Goal: Task Accomplishment & Management: Manage account settings

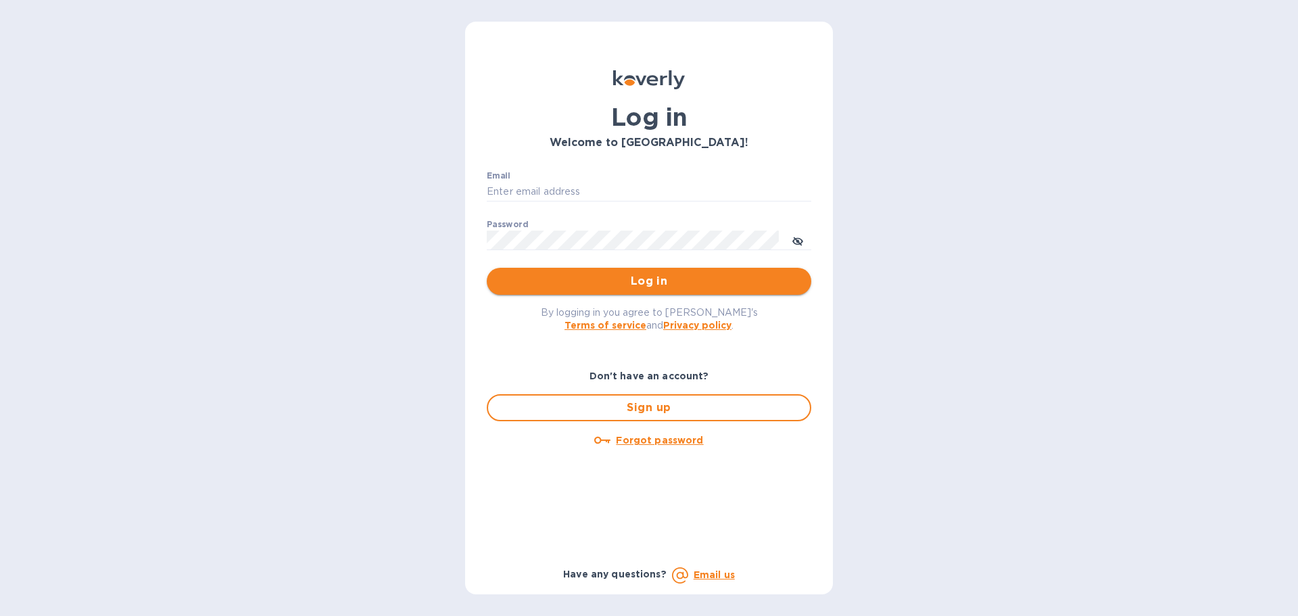
type input "[EMAIL_ADDRESS][DOMAIN_NAME]"
click at [649, 280] on span "Log in" at bounding box center [649, 281] width 303 height 16
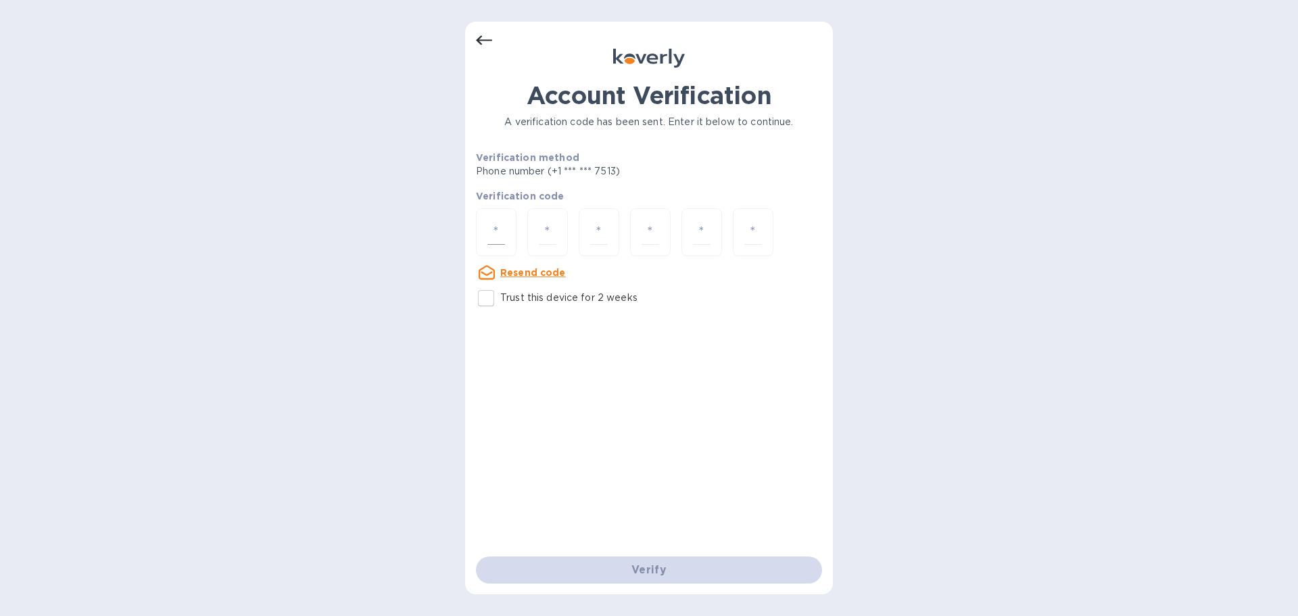
click at [500, 234] on input "number" at bounding box center [496, 232] width 18 height 25
type input "9"
type input "6"
type input "1"
type input "0"
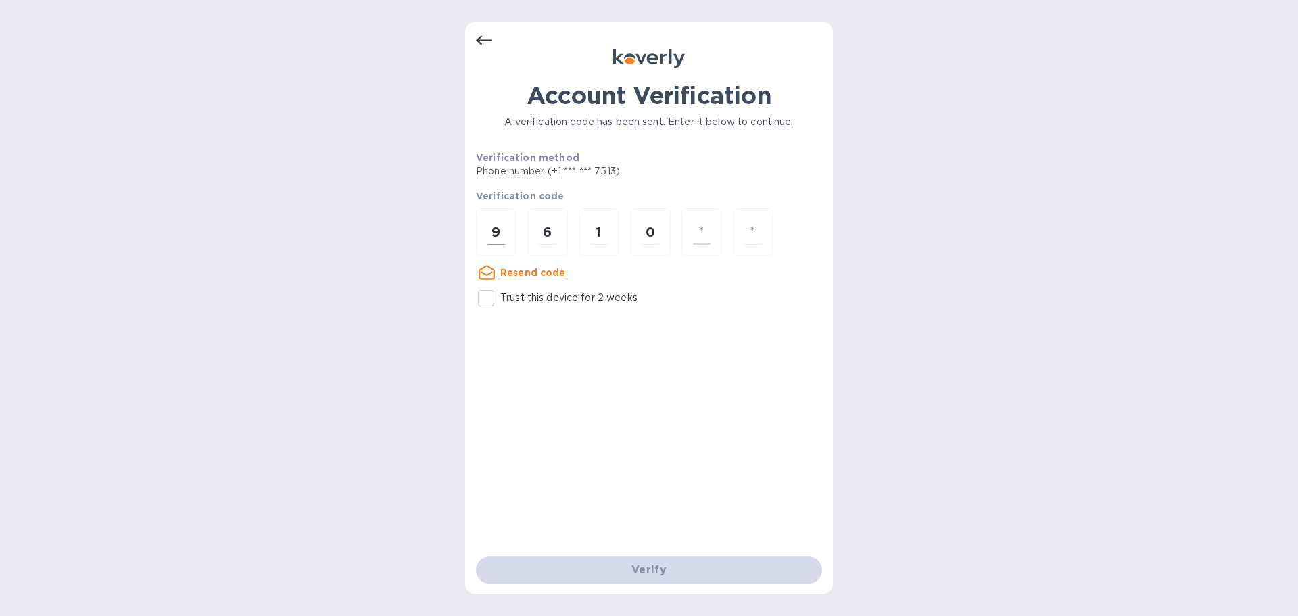
type input "1"
type input "0"
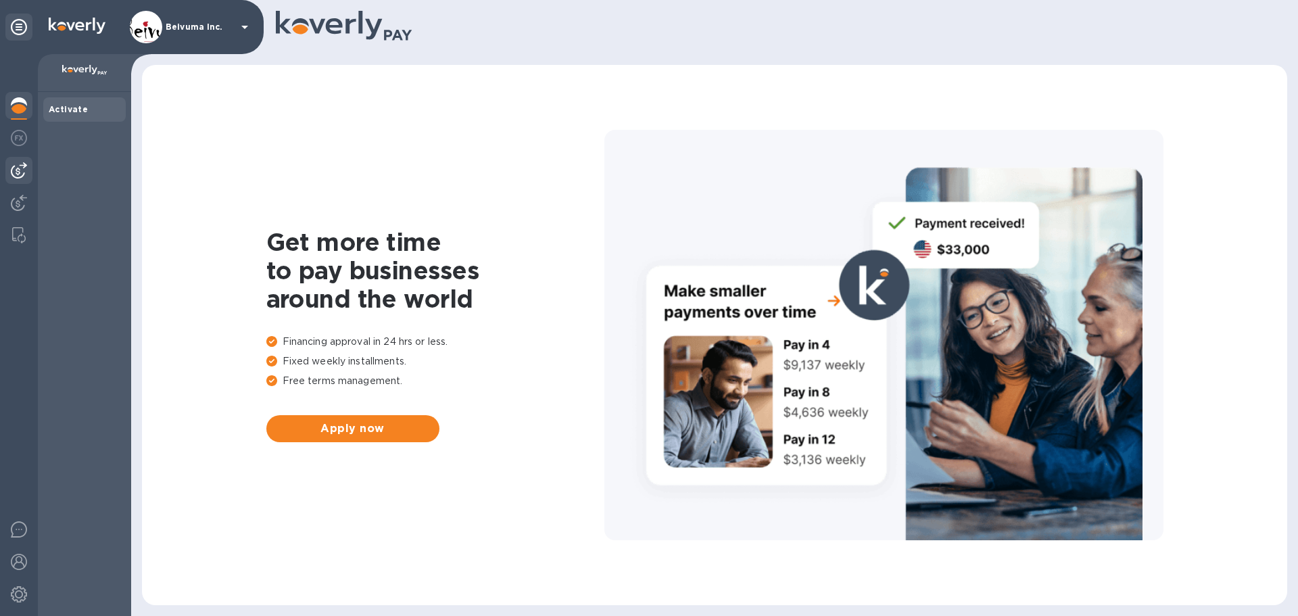
click at [21, 174] on img at bounding box center [19, 170] width 16 height 16
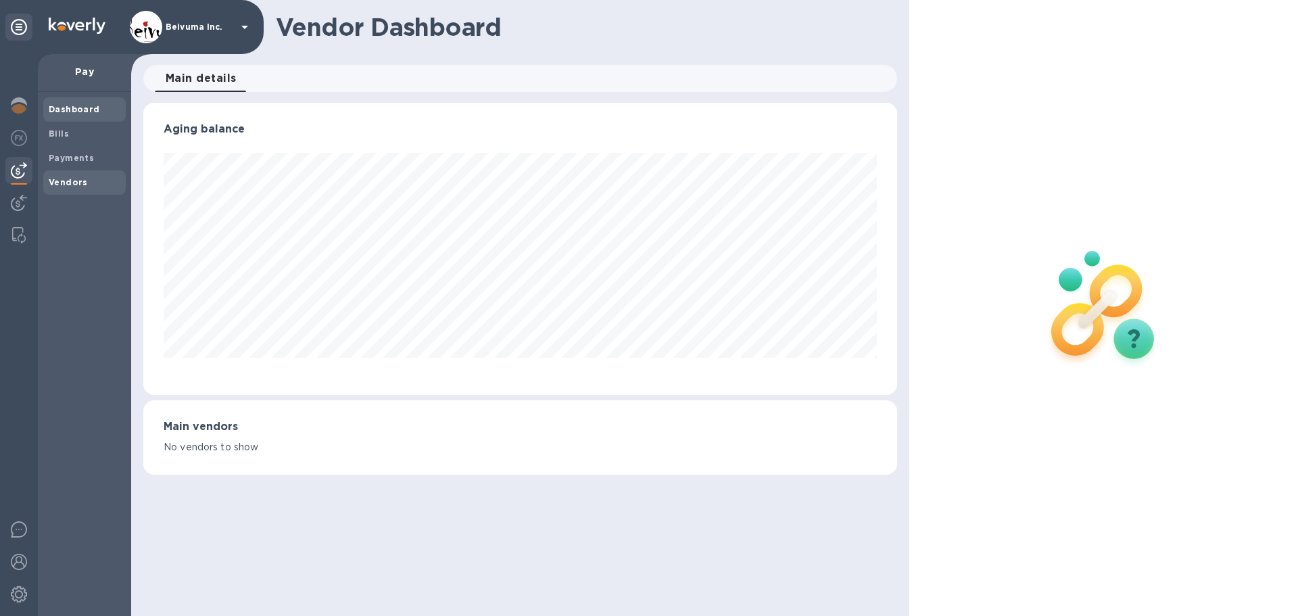
scroll to position [292, 748]
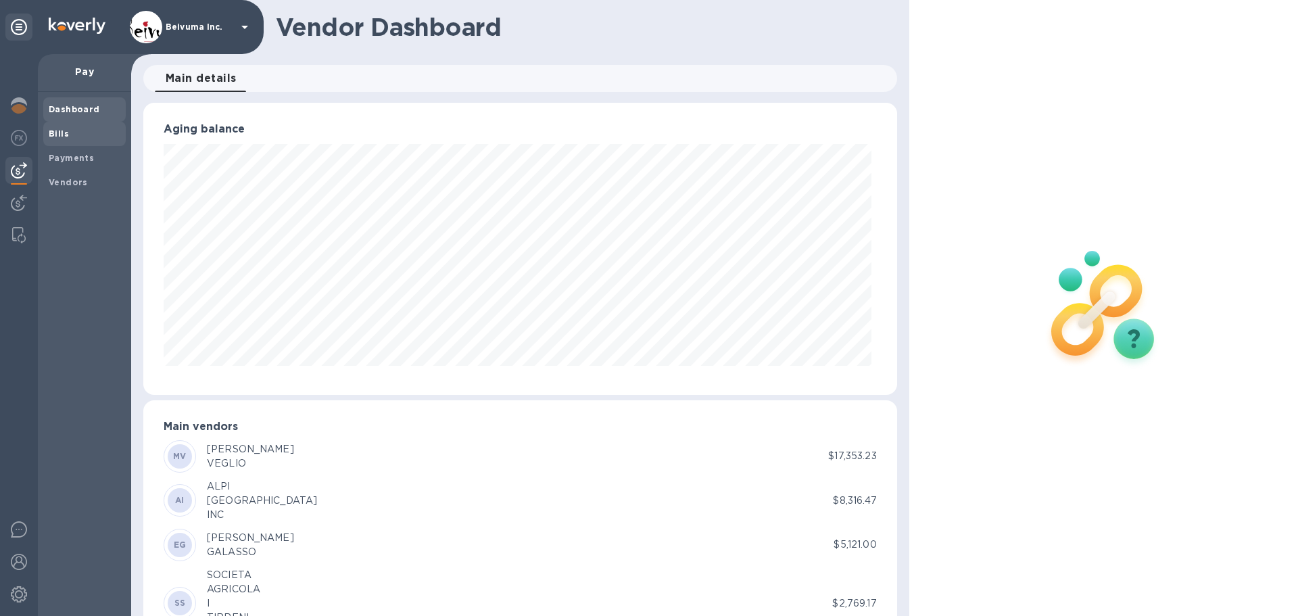
click at [66, 136] on b "Bills" at bounding box center [59, 133] width 20 height 10
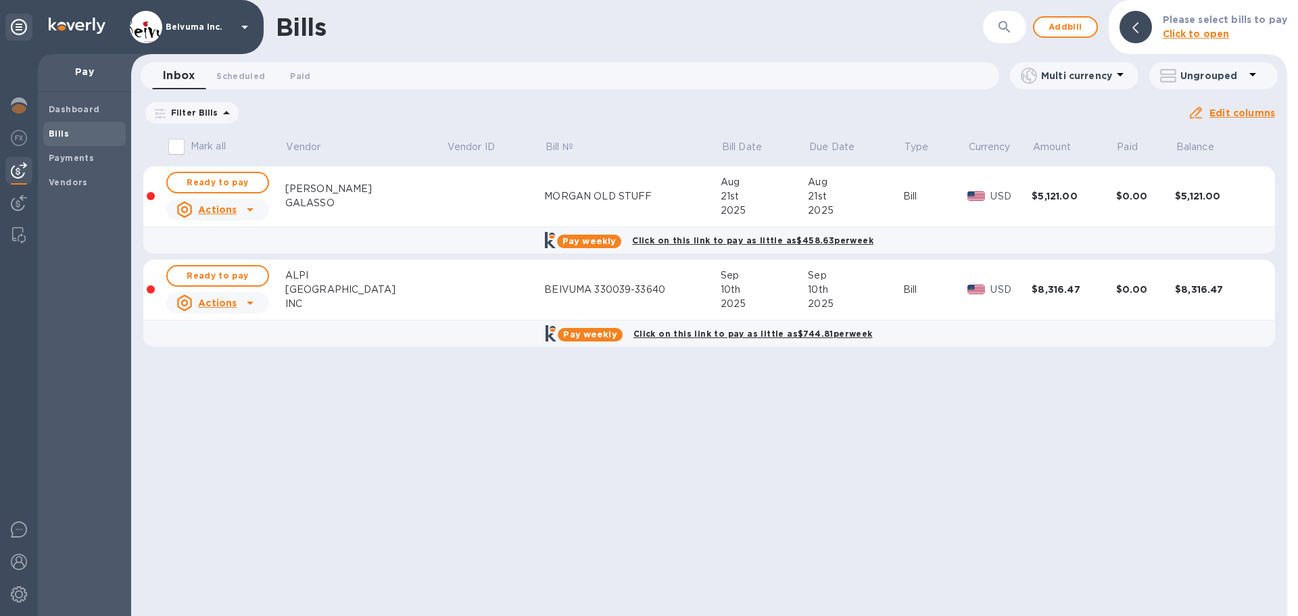
click at [59, 137] on b "Bills" at bounding box center [59, 133] width 20 height 10
click at [1070, 24] on span "Add bill" at bounding box center [1065, 27] width 41 height 16
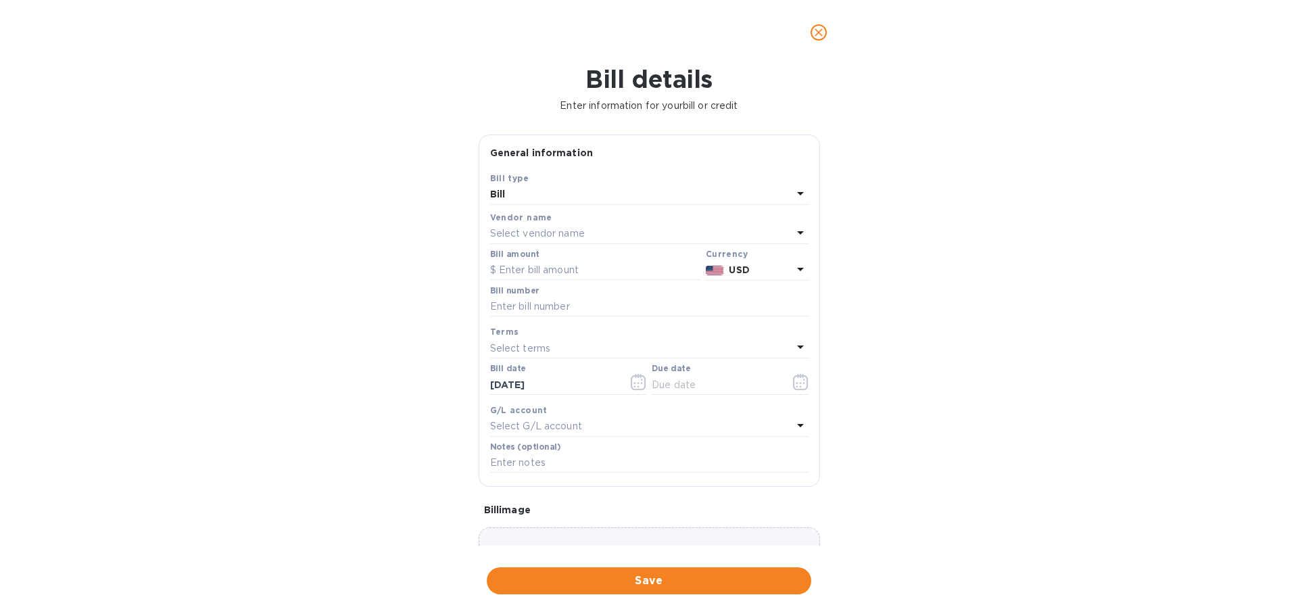
click at [540, 241] on p "Select vendor name" at bounding box center [537, 233] width 95 height 14
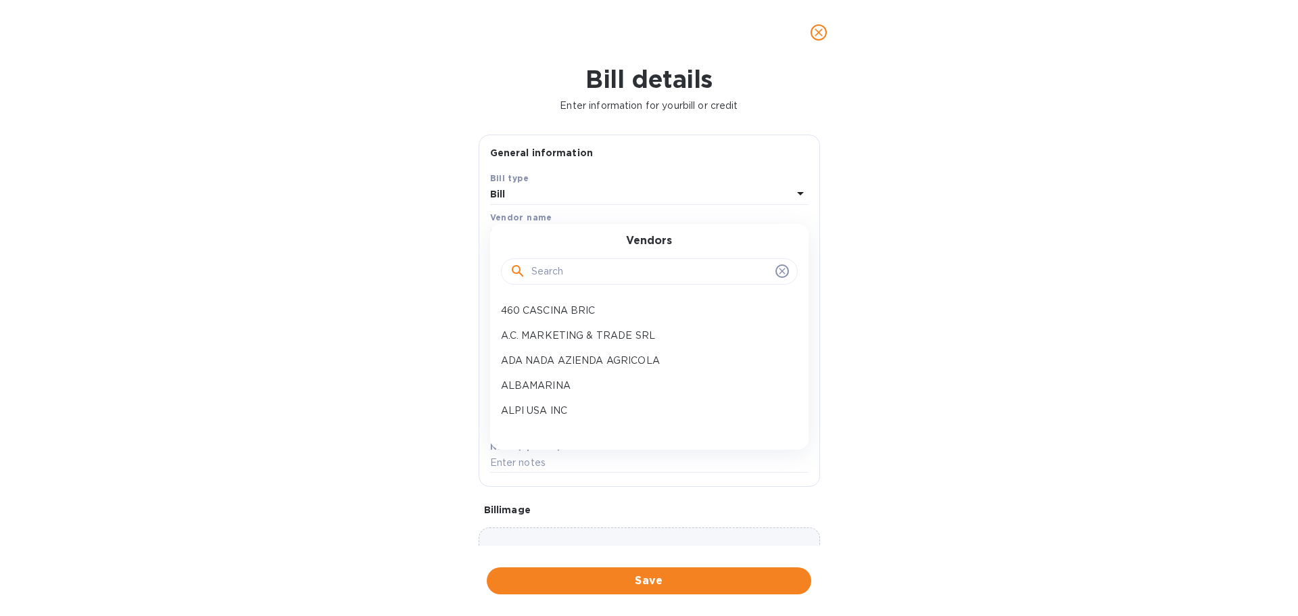
click at [548, 282] on input "text" at bounding box center [650, 272] width 239 height 20
type input "VITALON"
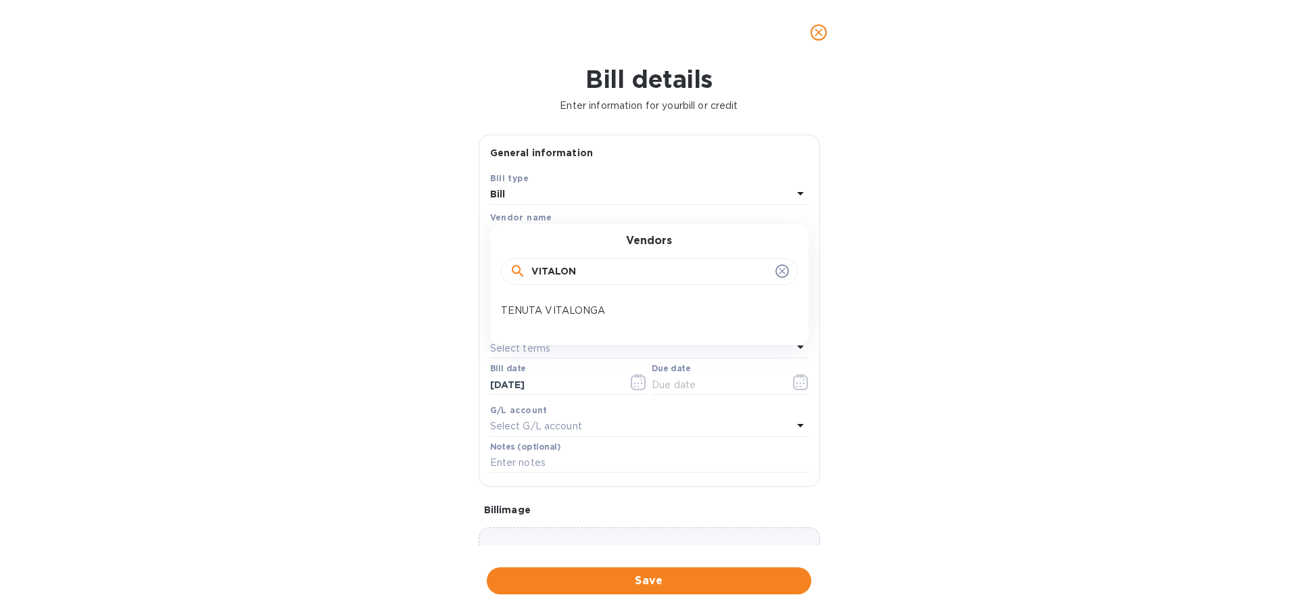
click at [552, 318] on p "TENUTA VITALONGA" at bounding box center [644, 311] width 286 height 14
click at [552, 317] on input "text" at bounding box center [649, 307] width 318 height 20
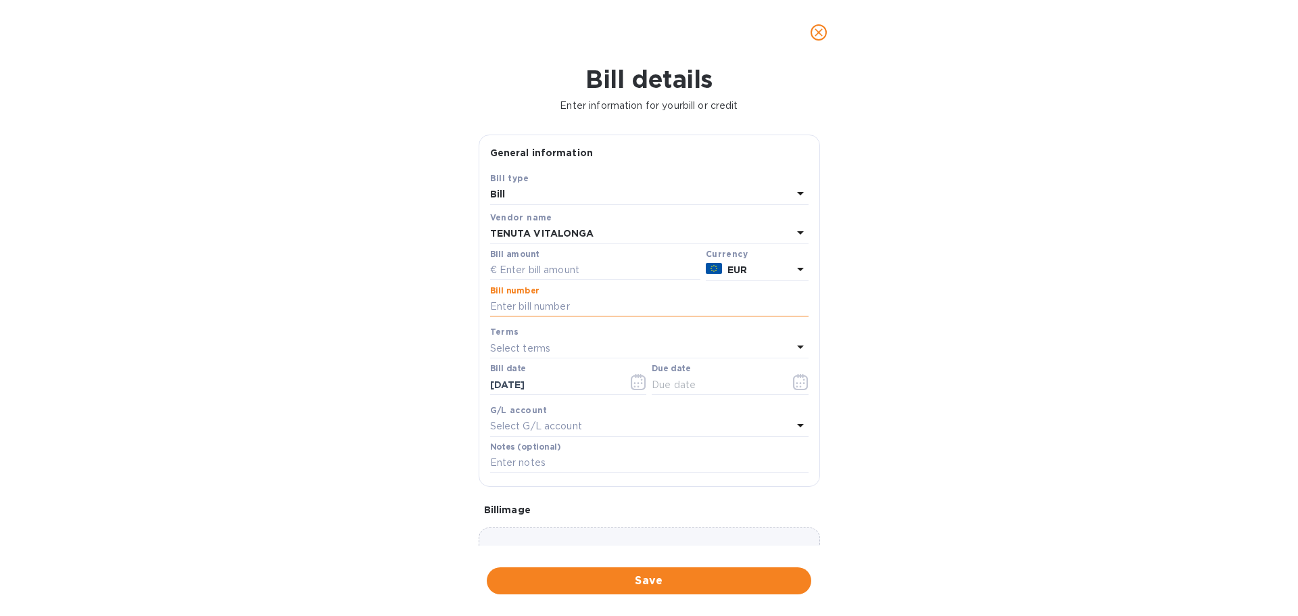
paste input "44/E/2025"
type input "44/E/2025"
click at [546, 281] on input "text" at bounding box center [595, 270] width 210 height 20
click at [553, 281] on input "text" at bounding box center [595, 270] width 210 height 20
type input "3,431.40"
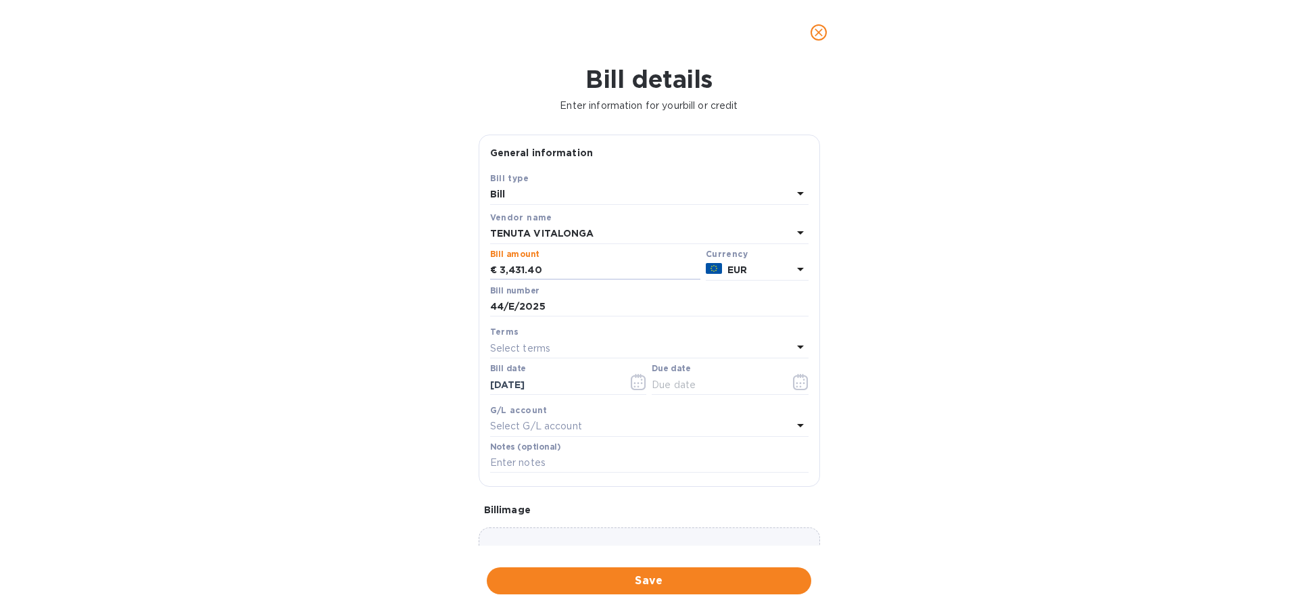
click at [899, 318] on div "Bill details Enter information for your bill or credit General information Save…" at bounding box center [649, 340] width 1298 height 551
click at [732, 395] on input "text" at bounding box center [716, 385] width 128 height 20
click at [799, 384] on icon "button" at bounding box center [800, 383] width 2 height 2
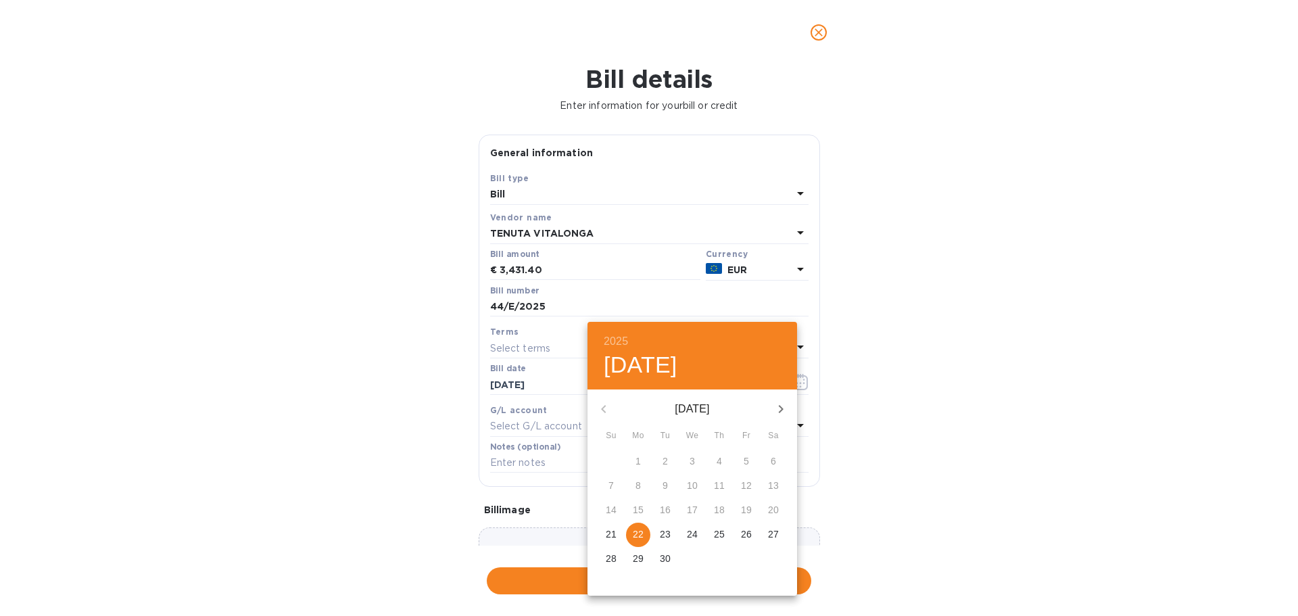
click at [640, 541] on p "22" at bounding box center [638, 534] width 11 height 14
type input "[DATE]"
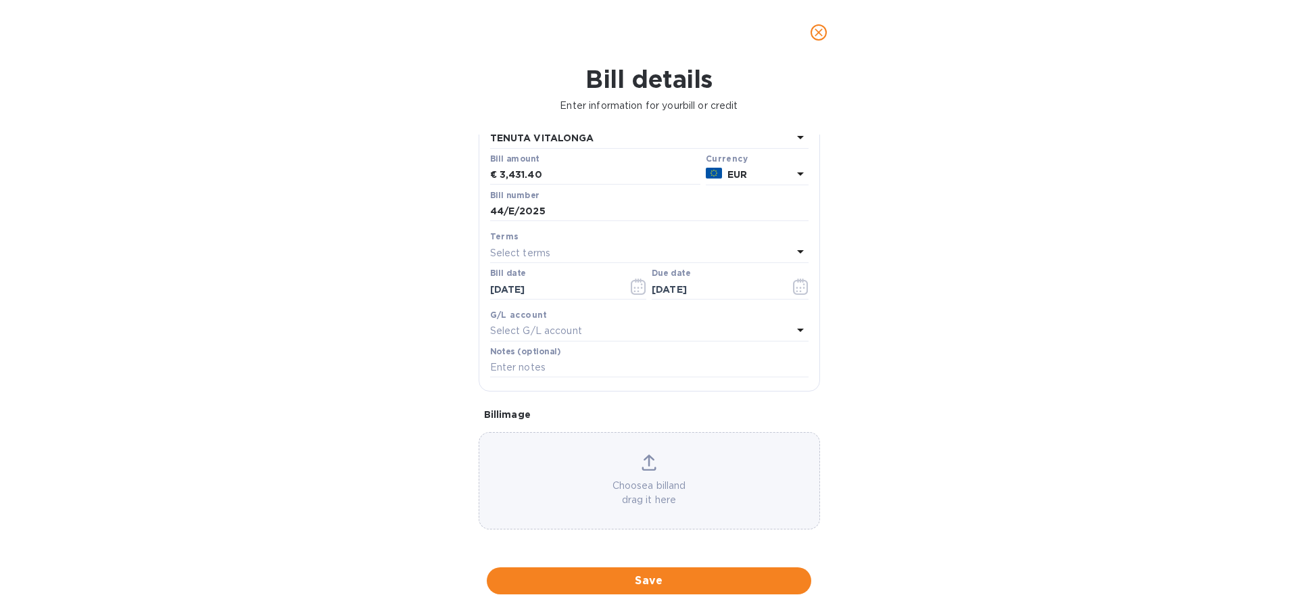
scroll to position [199, 0]
click at [594, 368] on input "text" at bounding box center [649, 368] width 318 height 20
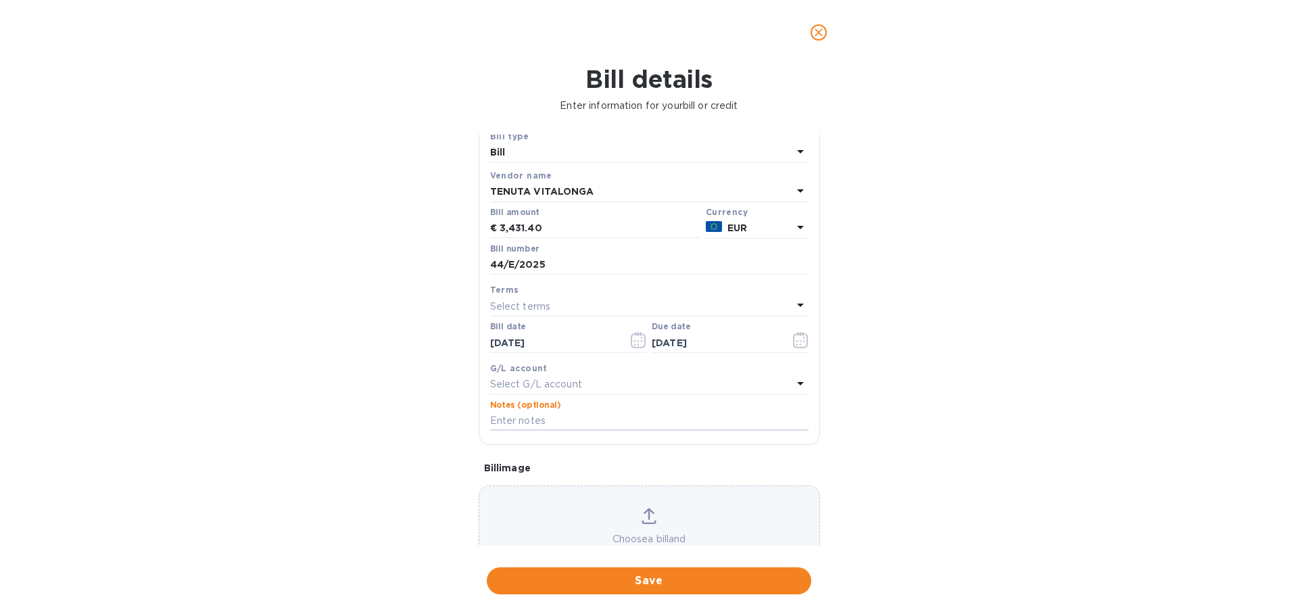
drag, startPoint x: 492, startPoint y: 328, endPoint x: 492, endPoint y: 342, distance: 14.2
click at [492, 275] on input "44/E/2025" at bounding box center [649, 265] width 318 height 20
drag, startPoint x: 602, startPoint y: 328, endPoint x: 490, endPoint y: 339, distance: 112.8
click at [490, 275] on input "[PERSON_NAME] 44/E/2025" at bounding box center [649, 265] width 318 height 20
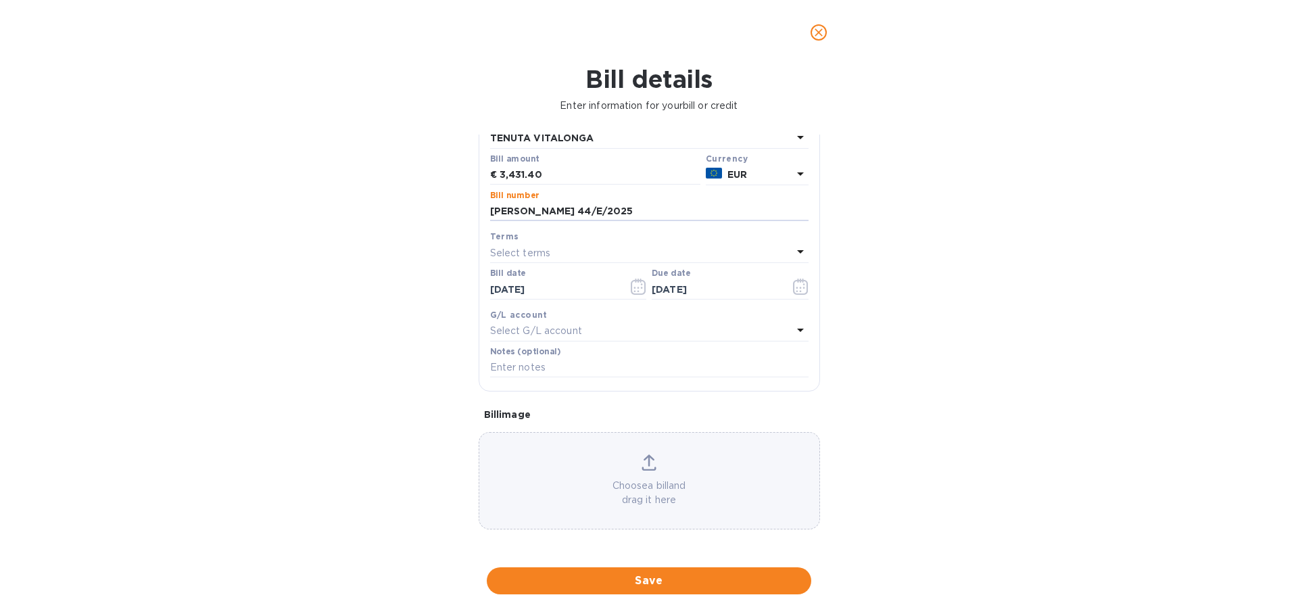
scroll to position [199, 0]
type input "[PERSON_NAME] 44/E/2025"
click at [548, 364] on input "text" at bounding box center [649, 368] width 318 height 20
paste input "[PERSON_NAME] 44/E/2025"
type input "[PERSON_NAME] 44/E/2025"
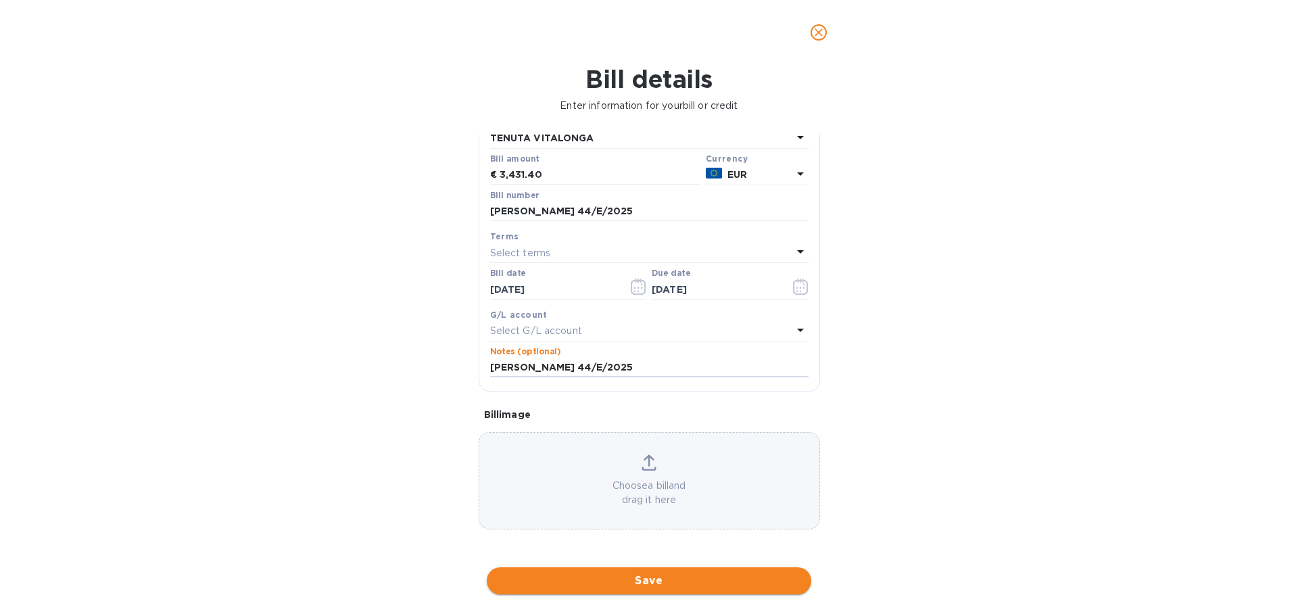
click at [645, 579] on span "Save" at bounding box center [649, 581] width 303 height 16
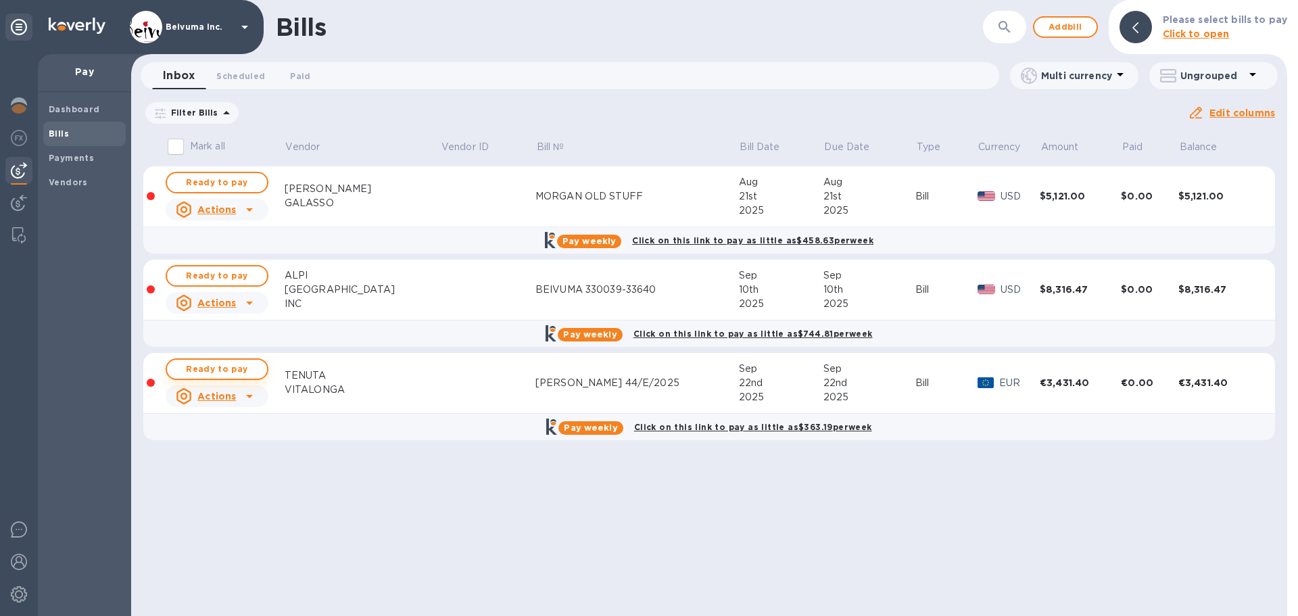
click at [233, 377] on span "Ready to pay" at bounding box center [217, 369] width 78 height 16
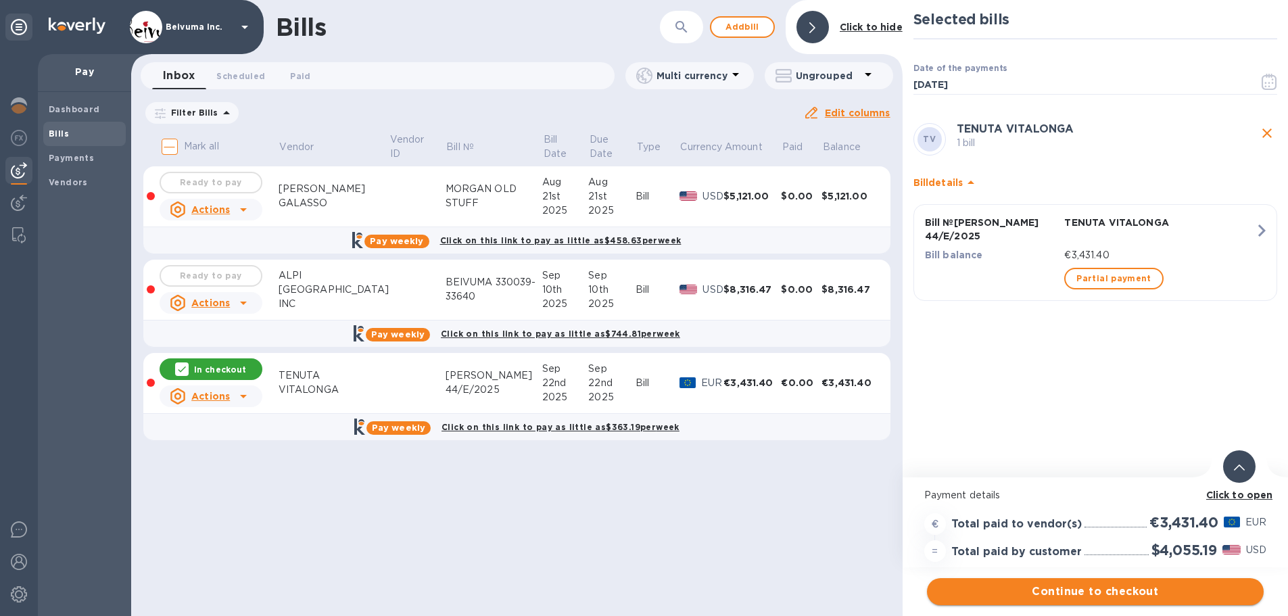
click at [1130, 592] on span "Continue to checkout" at bounding box center [1095, 591] width 315 height 16
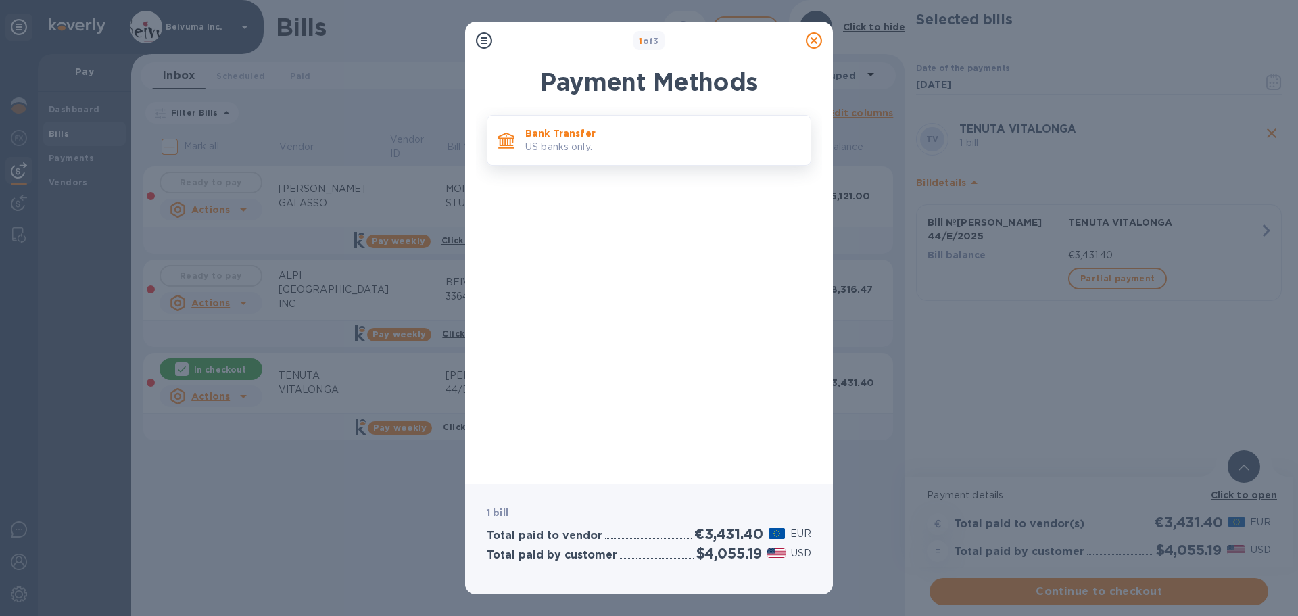
click at [558, 140] on p "Bank Transfer" at bounding box center [662, 133] width 275 height 14
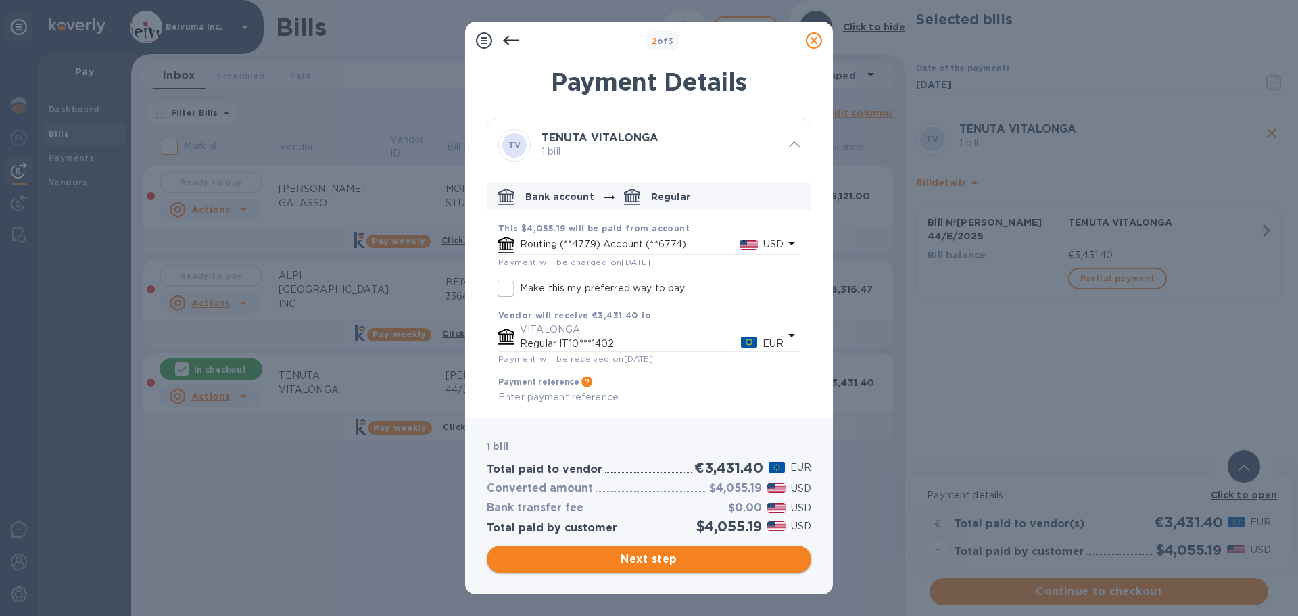
click at [678, 555] on span "Next step" at bounding box center [649, 559] width 303 height 16
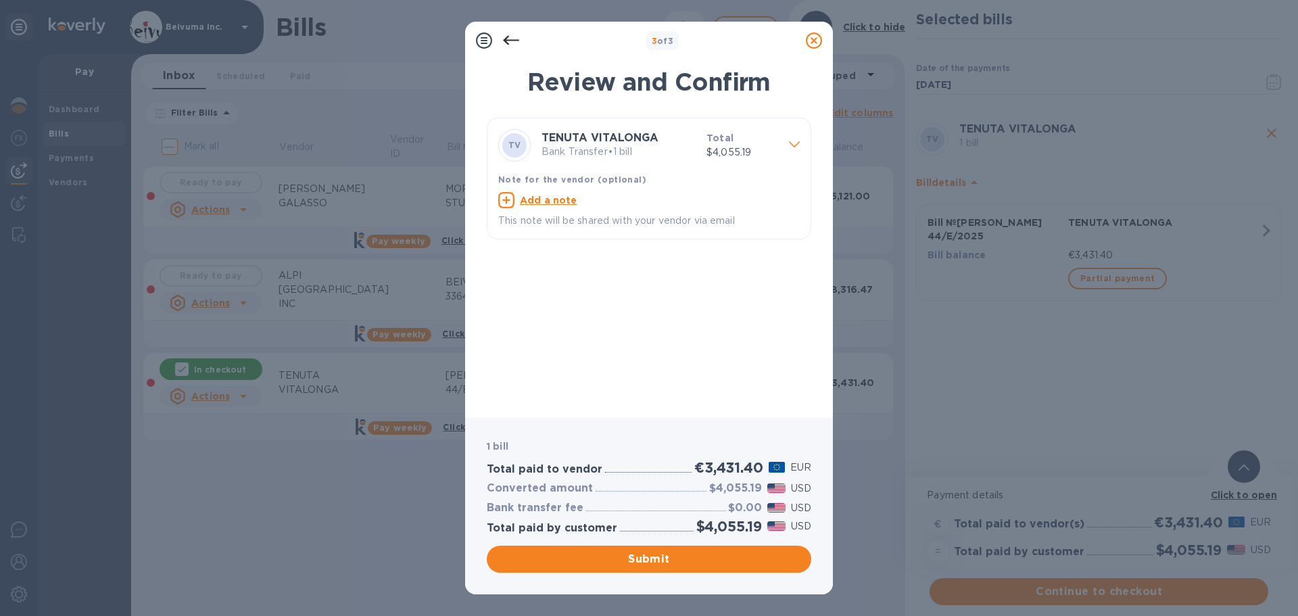
click at [549, 206] on u "Add a note" at bounding box center [548, 200] width 57 height 11
click at [544, 208] on textarea at bounding box center [638, 201] width 280 height 11
paste textarea "[PERSON_NAME] 44/E/2025"
type textarea "[PERSON_NAME] 44/E/2025"
click at [686, 564] on span "Submit" at bounding box center [649, 559] width 303 height 16
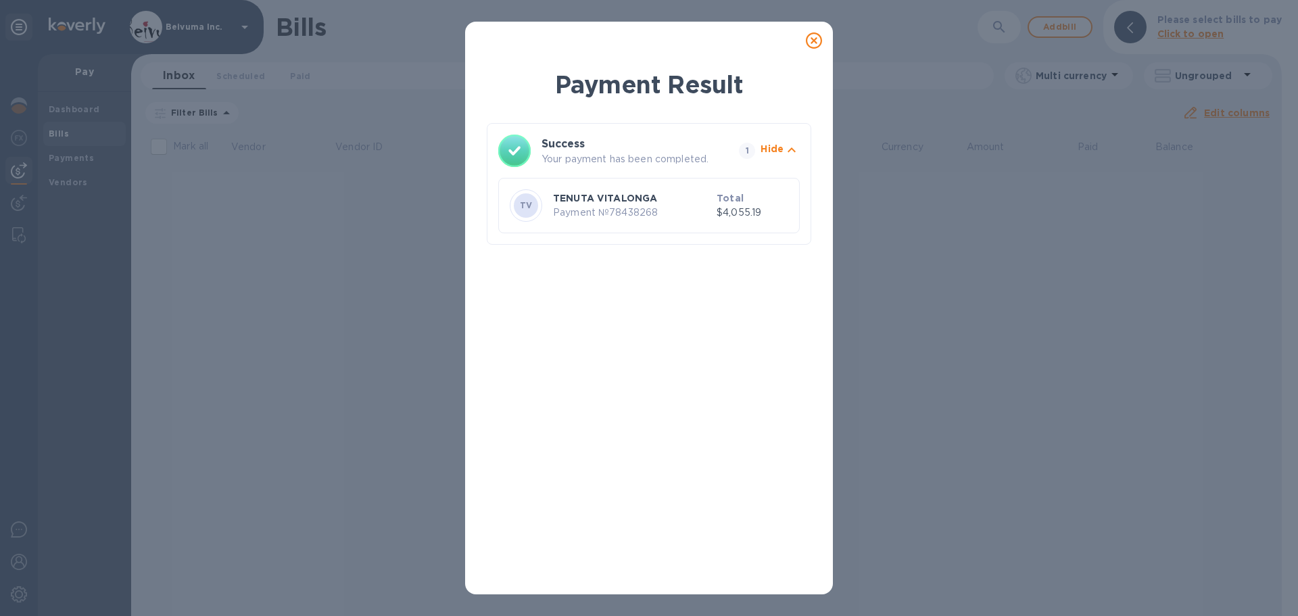
click at [813, 45] on icon at bounding box center [814, 40] width 16 height 16
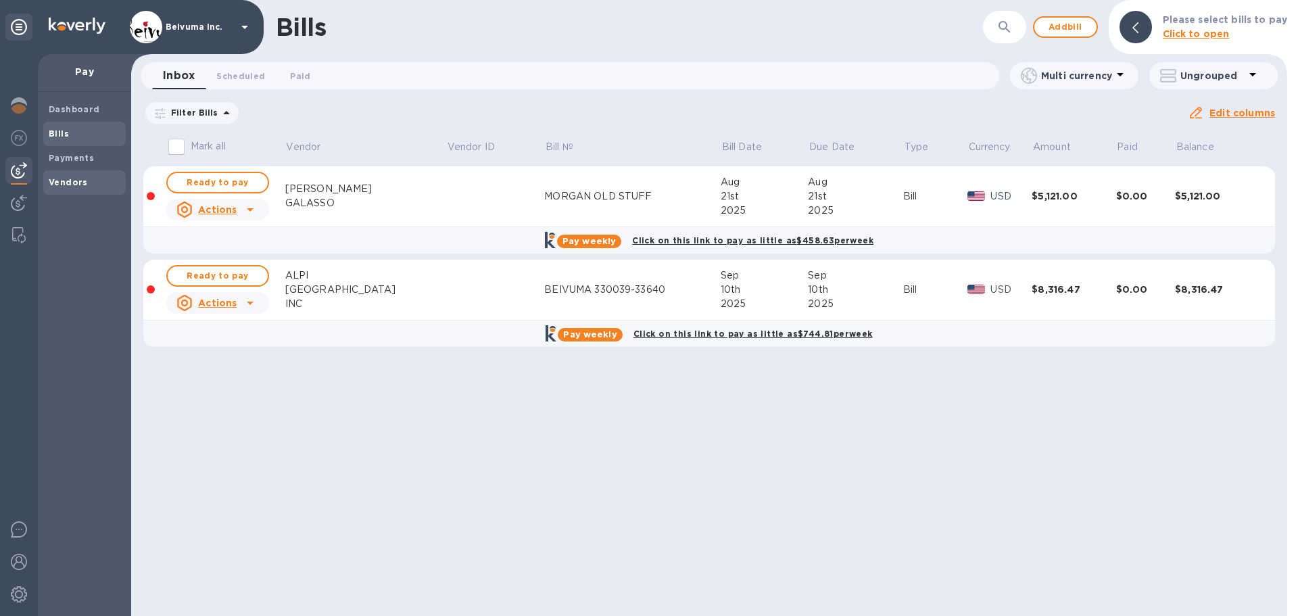
click at [67, 179] on span "Vendors" at bounding box center [68, 183] width 39 height 14
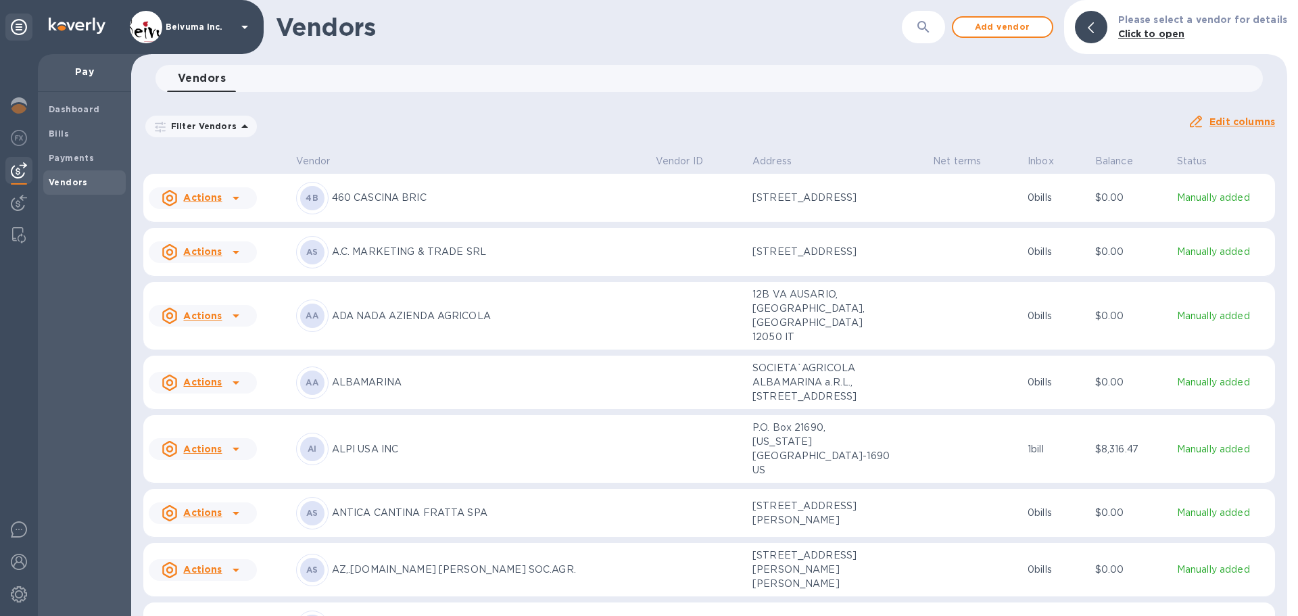
click at [932, 26] on icon "button" at bounding box center [923, 27] width 16 height 16
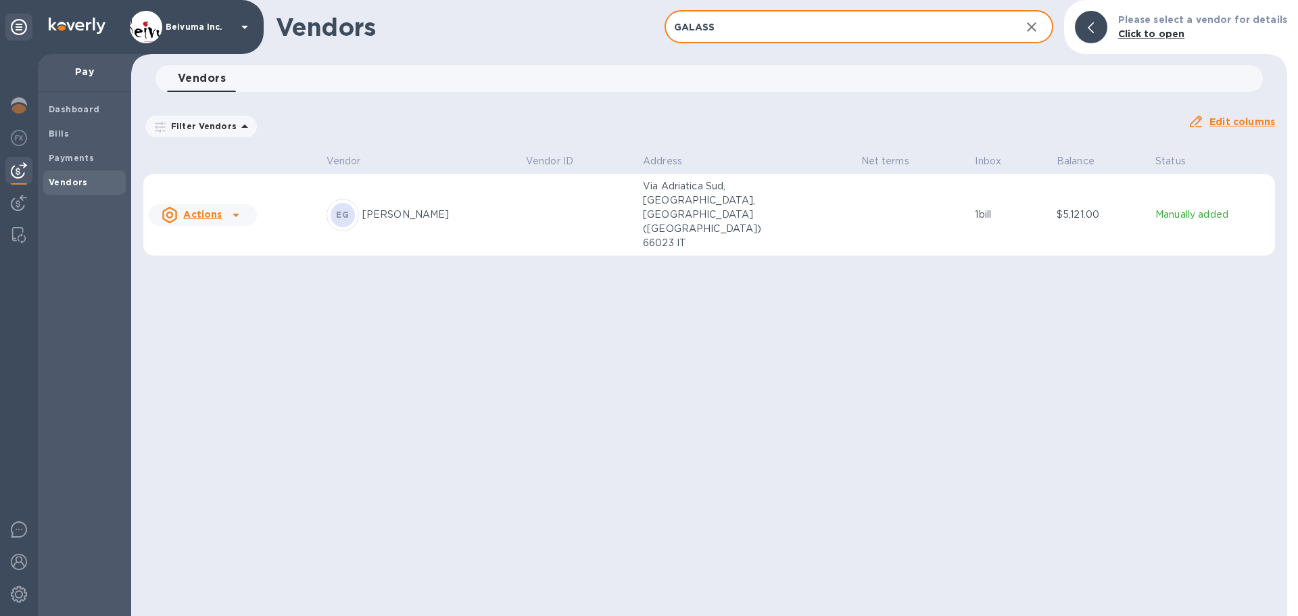
type input "GALASS"
click at [228, 212] on icon at bounding box center [236, 215] width 16 height 16
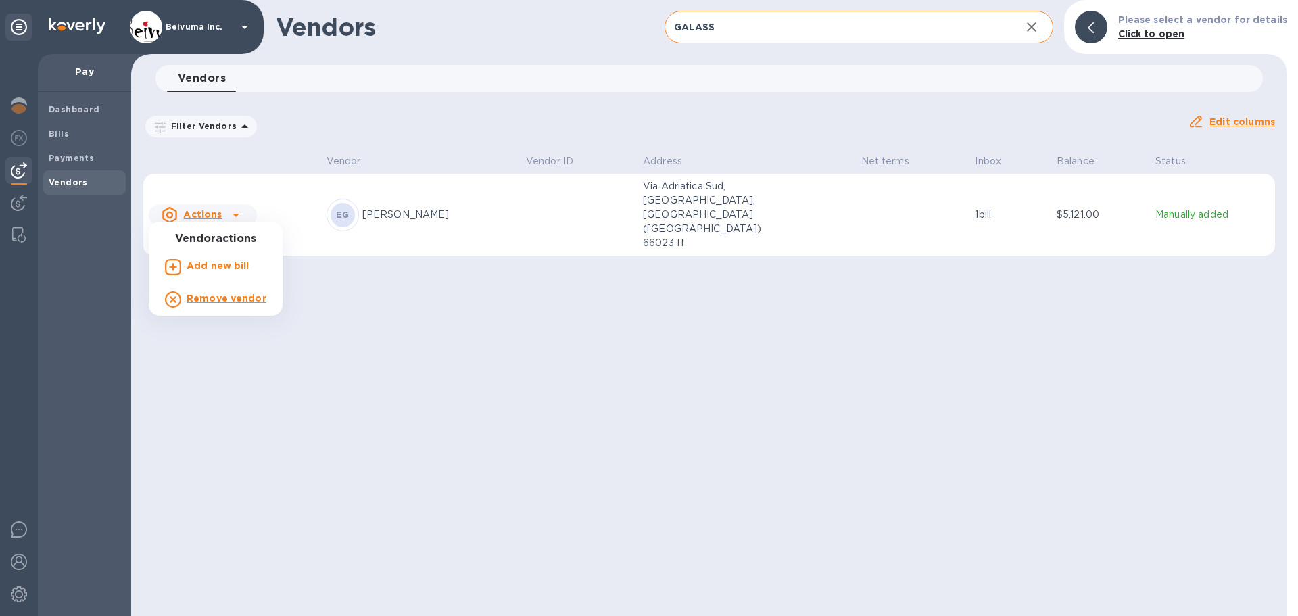
click at [398, 210] on div at bounding box center [649, 308] width 1298 height 616
click at [665, 204] on p "Via Adriatica Sud, [GEOGRAPHIC_DATA], [GEOGRAPHIC_DATA] ([GEOGRAPHIC_DATA]) 660…" at bounding box center [710, 214] width 135 height 71
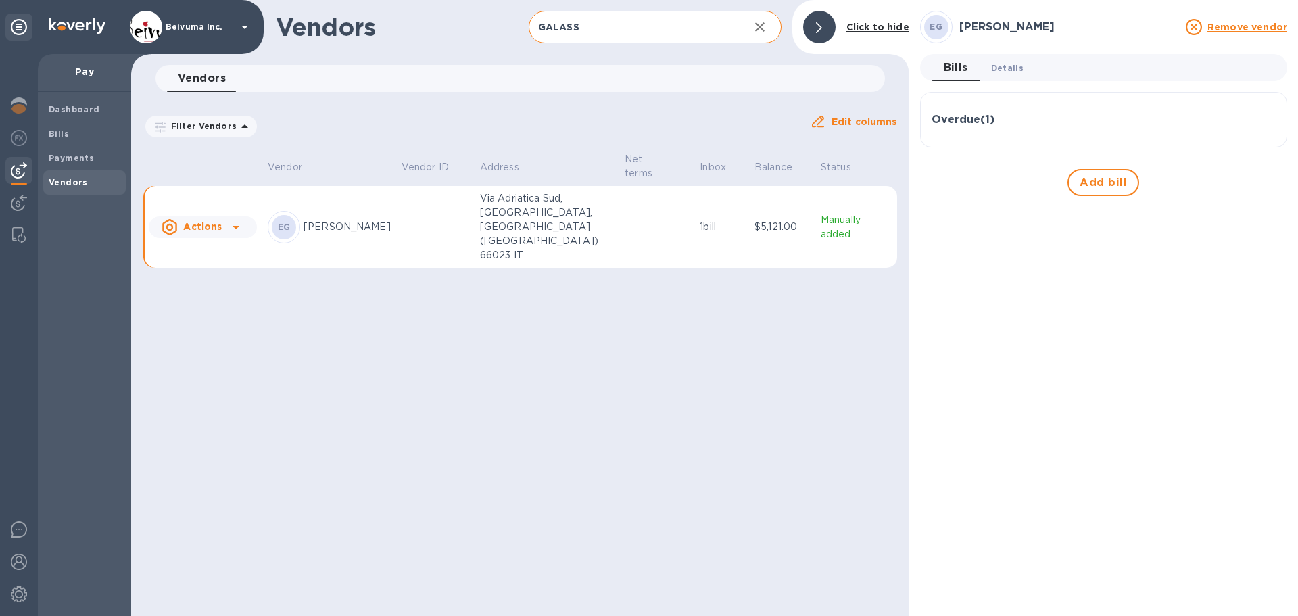
click at [1016, 67] on span "Details 0" at bounding box center [1007, 68] width 32 height 14
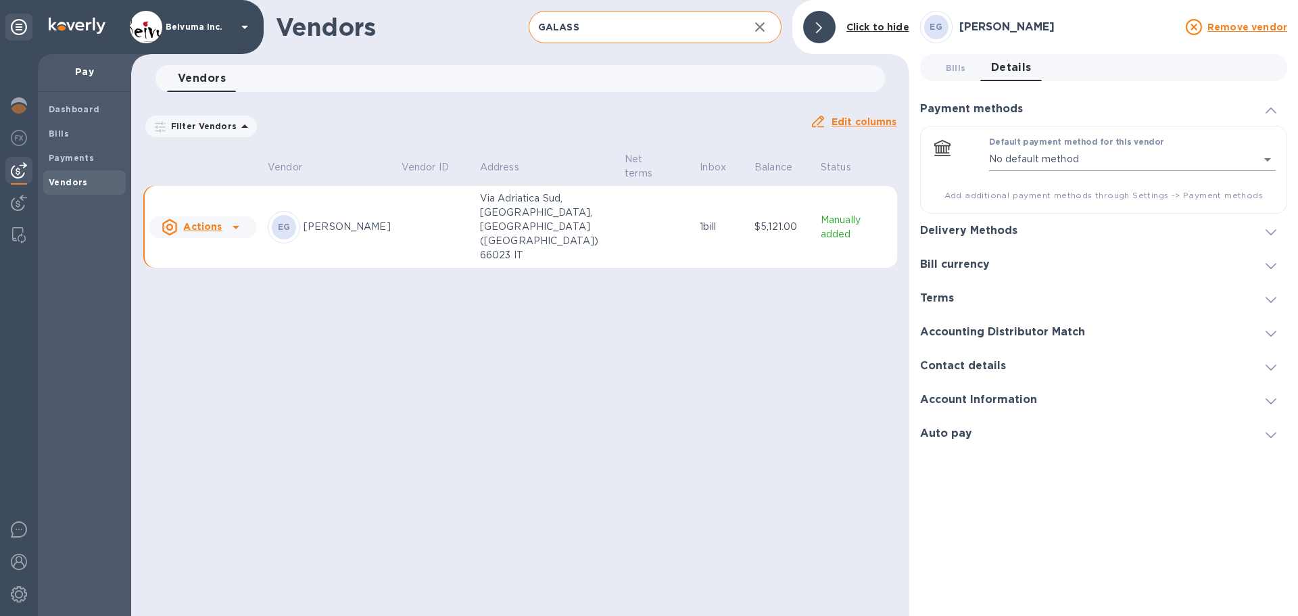
click at [1262, 162] on body "Beivuma Inc. Pay Dashboard Bills Payments Vendors Vendors GALASS ​ Add vendor C…" at bounding box center [649, 308] width 1298 height 616
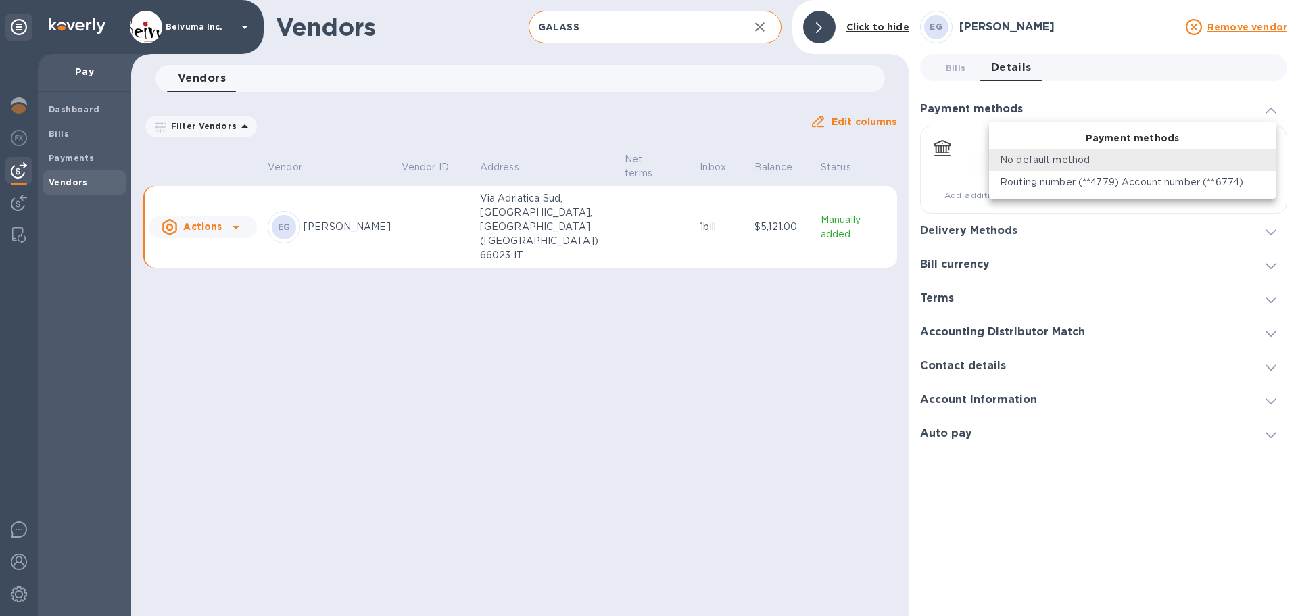
click at [1045, 160] on p "No default method" at bounding box center [1045, 160] width 90 height 14
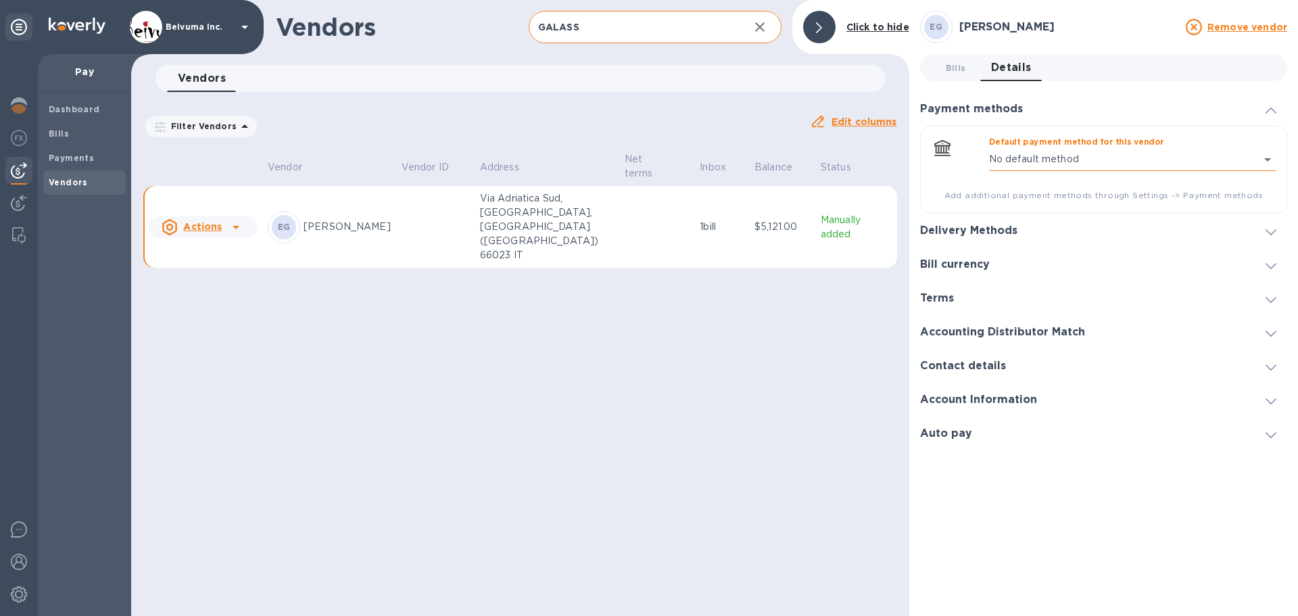
click at [1054, 162] on body "Beivuma Inc. Pay Dashboard Bills Payments Vendors Vendors GALASS ​ Add vendor C…" at bounding box center [649, 308] width 1298 height 616
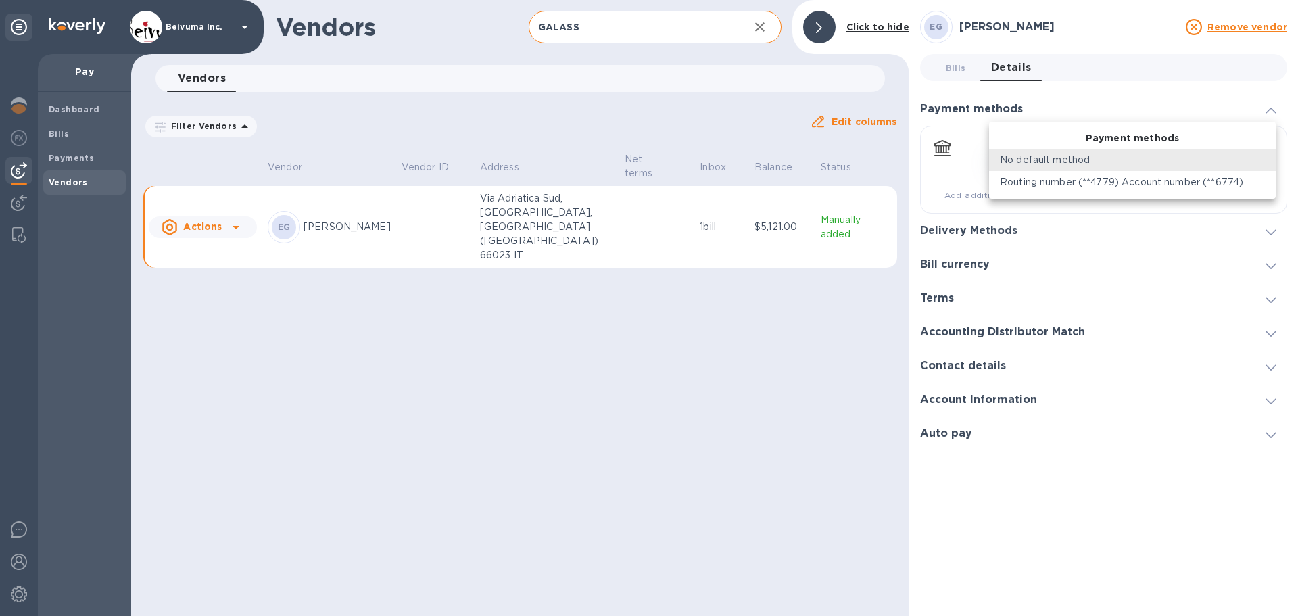
click at [1050, 180] on p "Routing number (**4779) Account number (**6774)" at bounding box center [1121, 182] width 243 height 14
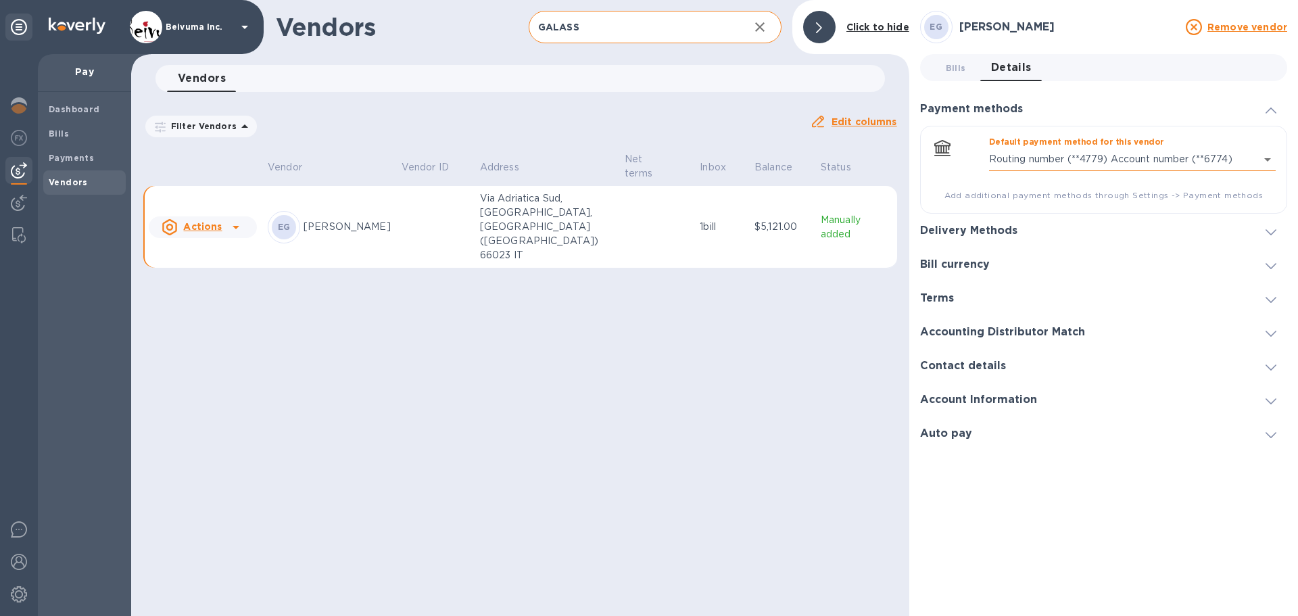
click at [1078, 160] on body "Beivuma Inc. Pay Dashboard Bills Payments Vendors Vendors GALASS ​ Add vendor C…" at bounding box center [649, 308] width 1298 height 616
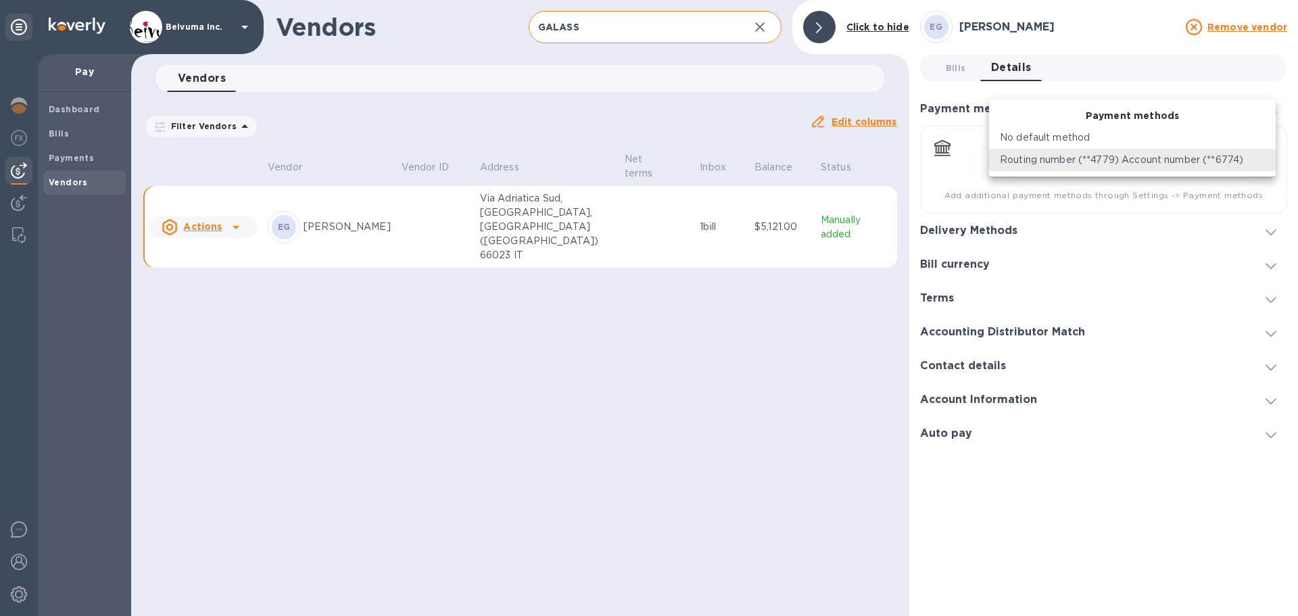
click at [1068, 135] on p "No default method" at bounding box center [1045, 137] width 90 height 14
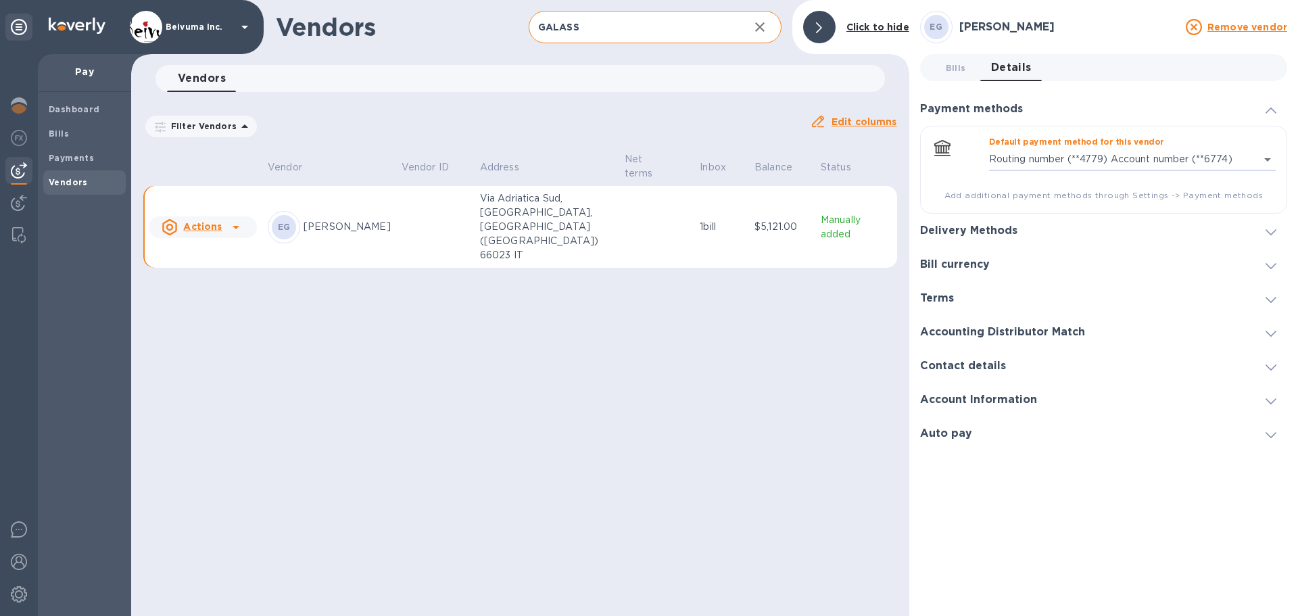
type input "empty"
click at [999, 197] on span "Add additional payment methods through Settings -> Payment methods" at bounding box center [1104, 196] width 344 height 14
click at [976, 233] on h3 "Delivery Methods" at bounding box center [968, 230] width 97 height 13
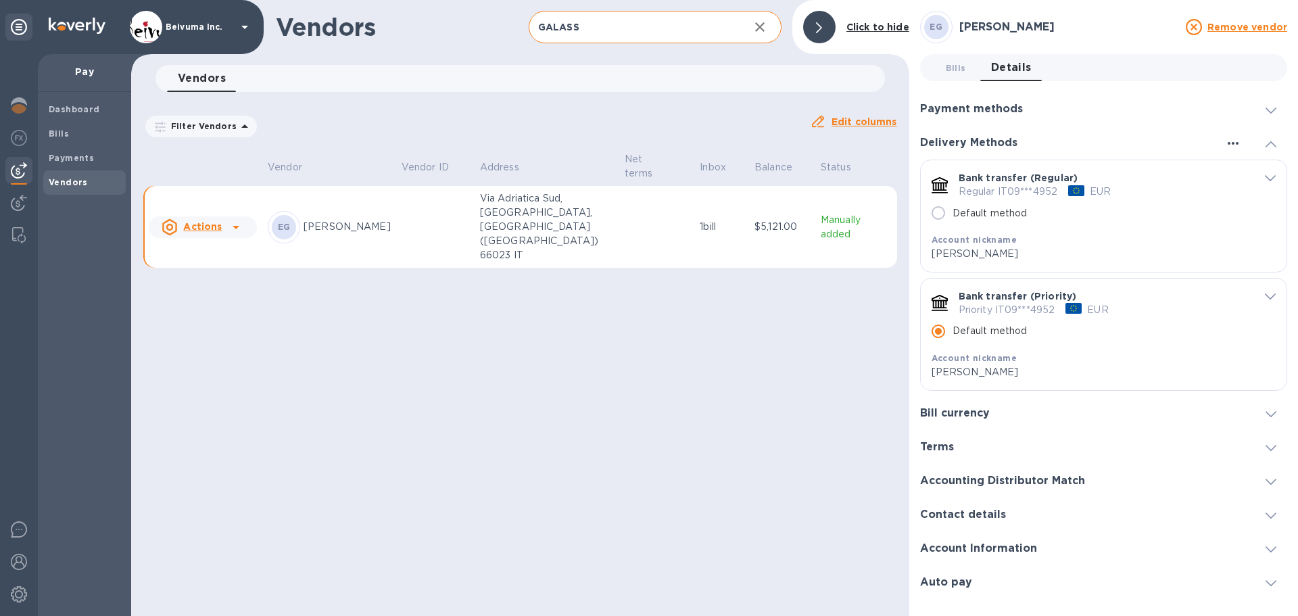
click at [1225, 143] on icon "button" at bounding box center [1233, 143] width 16 height 16
click at [1246, 174] on p "Add new" at bounding box center [1250, 175] width 45 height 14
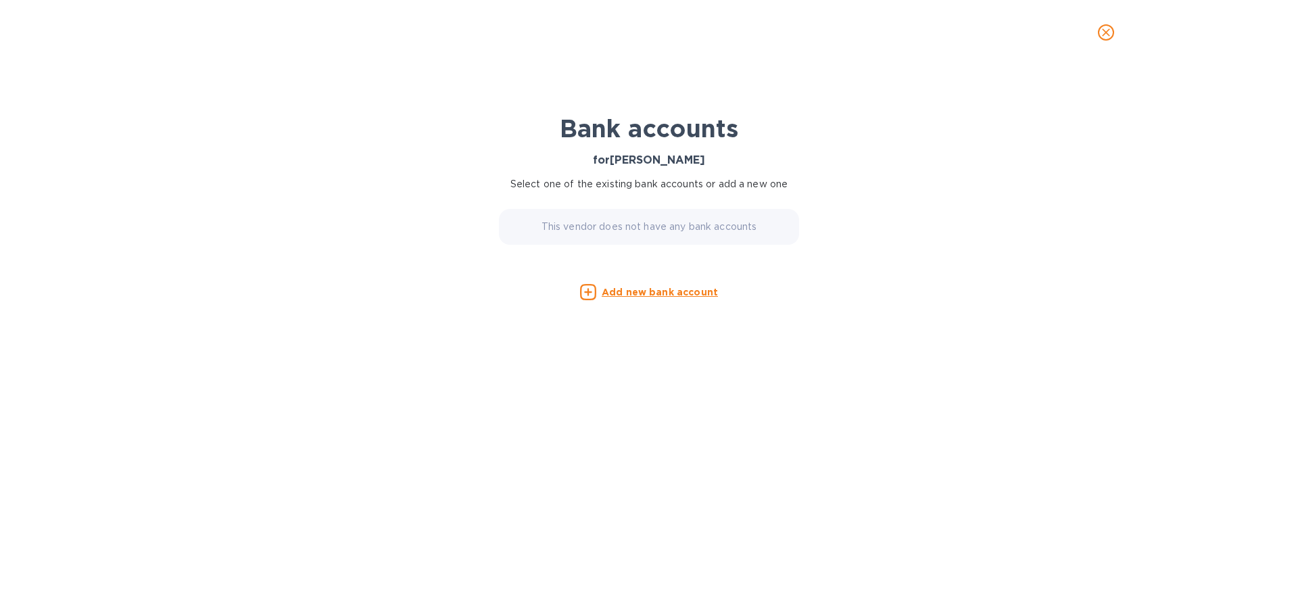
click at [646, 297] on u "Add new bank account" at bounding box center [660, 292] width 116 height 11
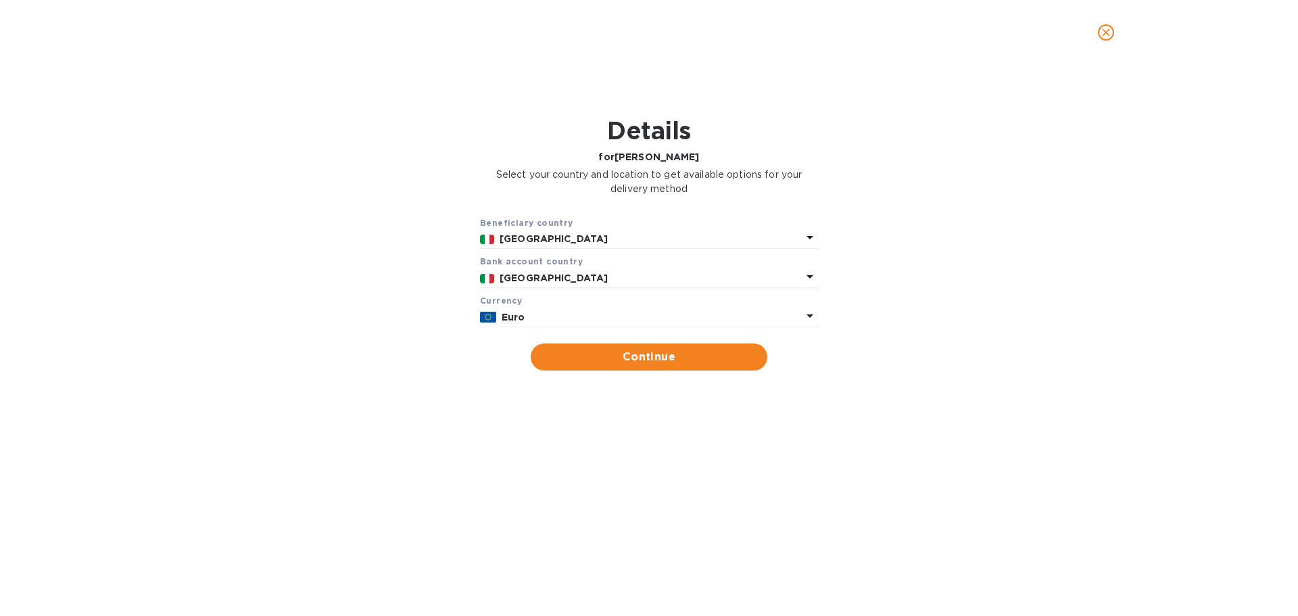
click at [784, 308] on div "Currency" at bounding box center [649, 300] width 338 height 14
click at [802, 324] on icon at bounding box center [810, 316] width 16 height 16
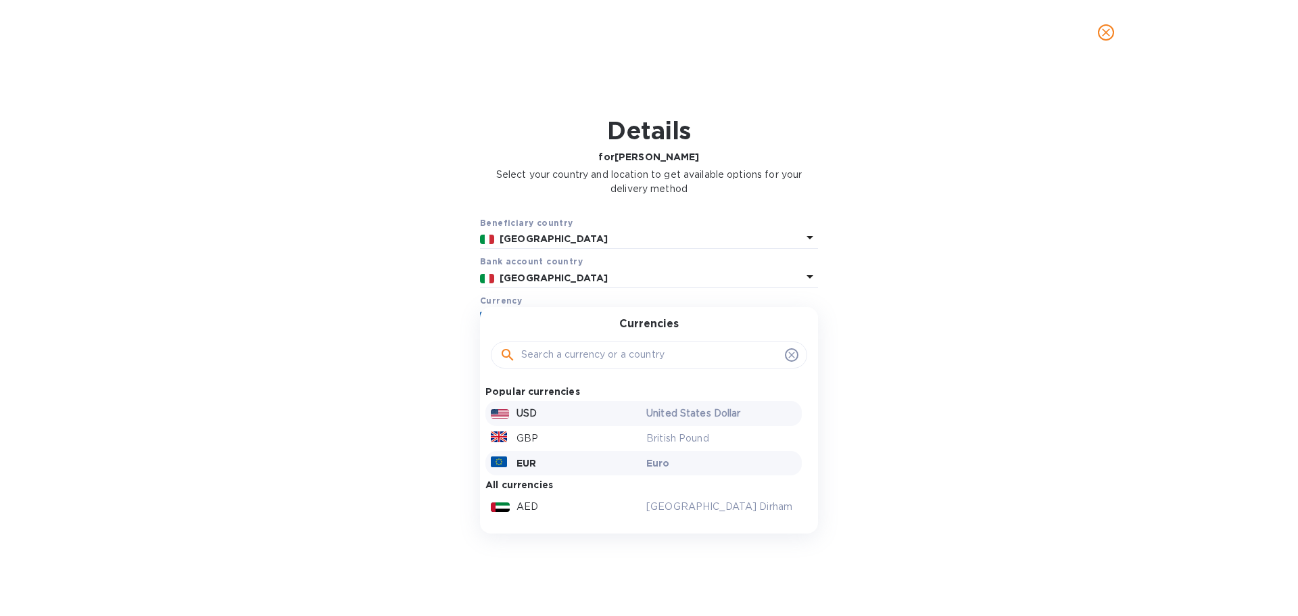
click at [535, 423] on div "USD" at bounding box center [566, 414] width 156 height 20
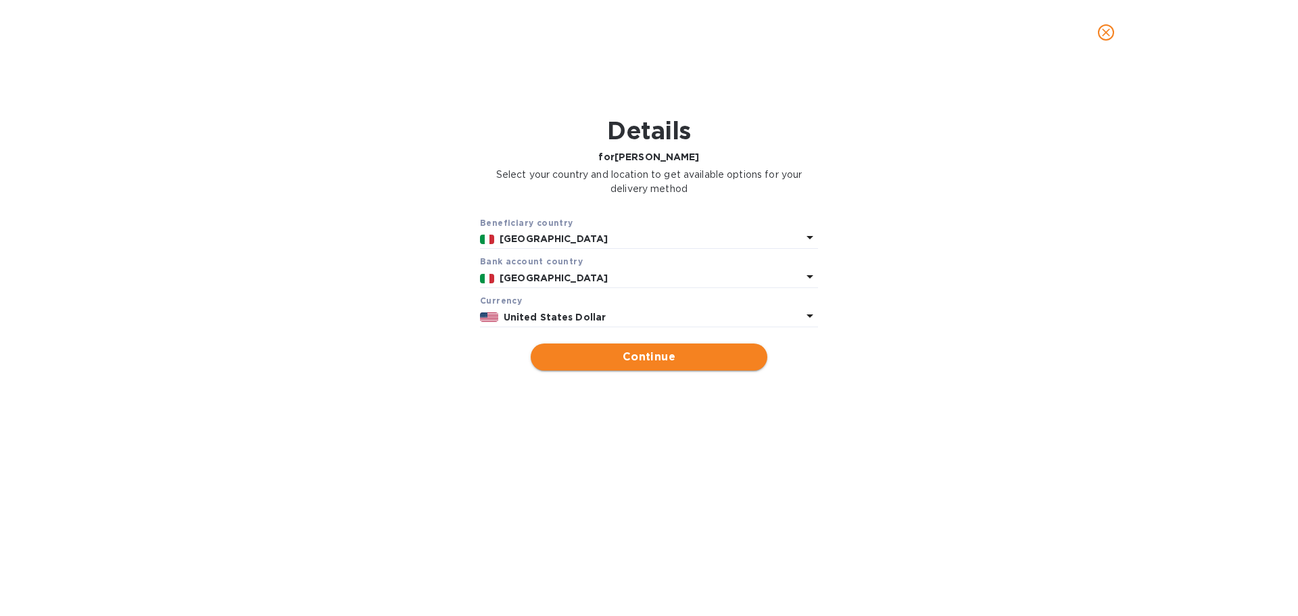
click at [657, 365] on span "Continue" at bounding box center [649, 357] width 215 height 16
type input "[PERSON_NAME]"
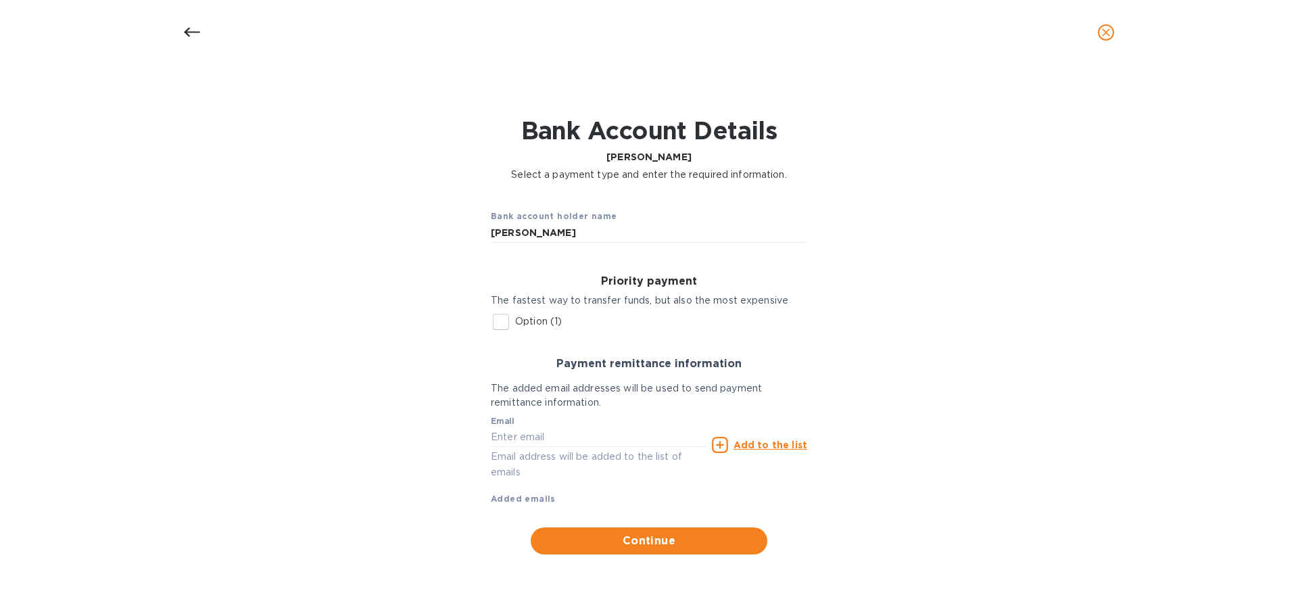
scroll to position [2, 0]
click at [534, 448] on input "text" at bounding box center [599, 437] width 216 height 20
type input "[EMAIL_ADDRESS][DOMAIN_NAME]"
click at [762, 450] on u "Add to the list" at bounding box center [771, 444] width 74 height 11
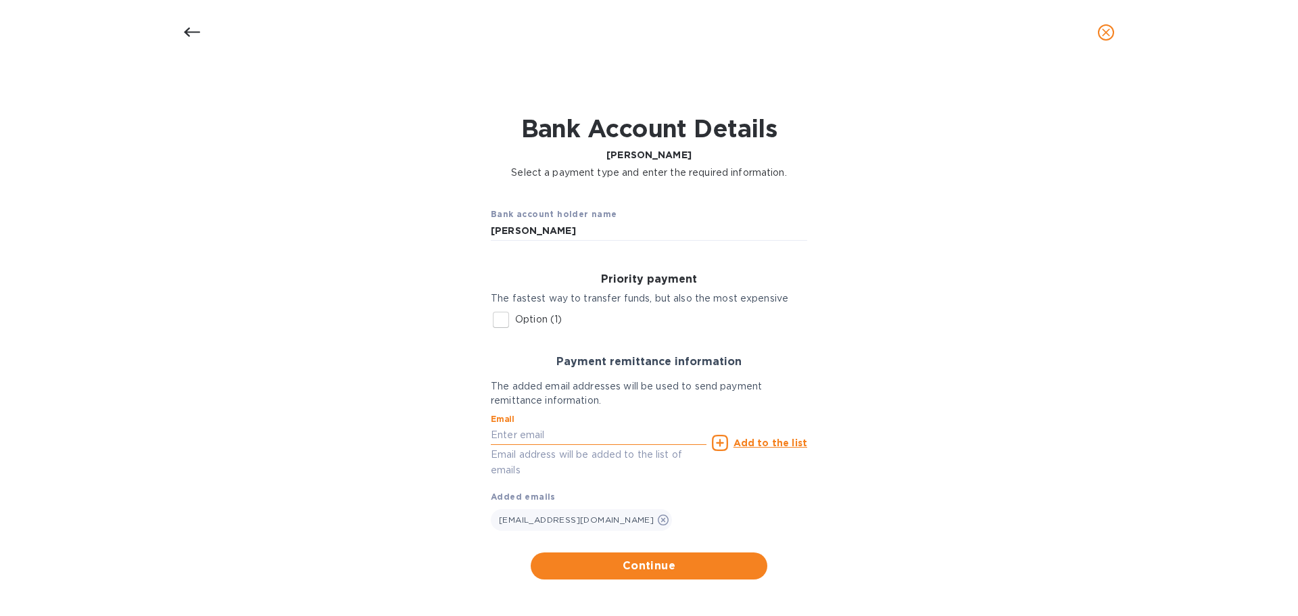
click at [579, 446] on input "text" at bounding box center [599, 435] width 216 height 20
paste input "[PERSON_NAME][EMAIL_ADDRESS][DOMAIN_NAME]"
type input "[PERSON_NAME][EMAIL_ADDRESS][DOMAIN_NAME]"
click at [767, 448] on u "Add to the list" at bounding box center [771, 442] width 74 height 11
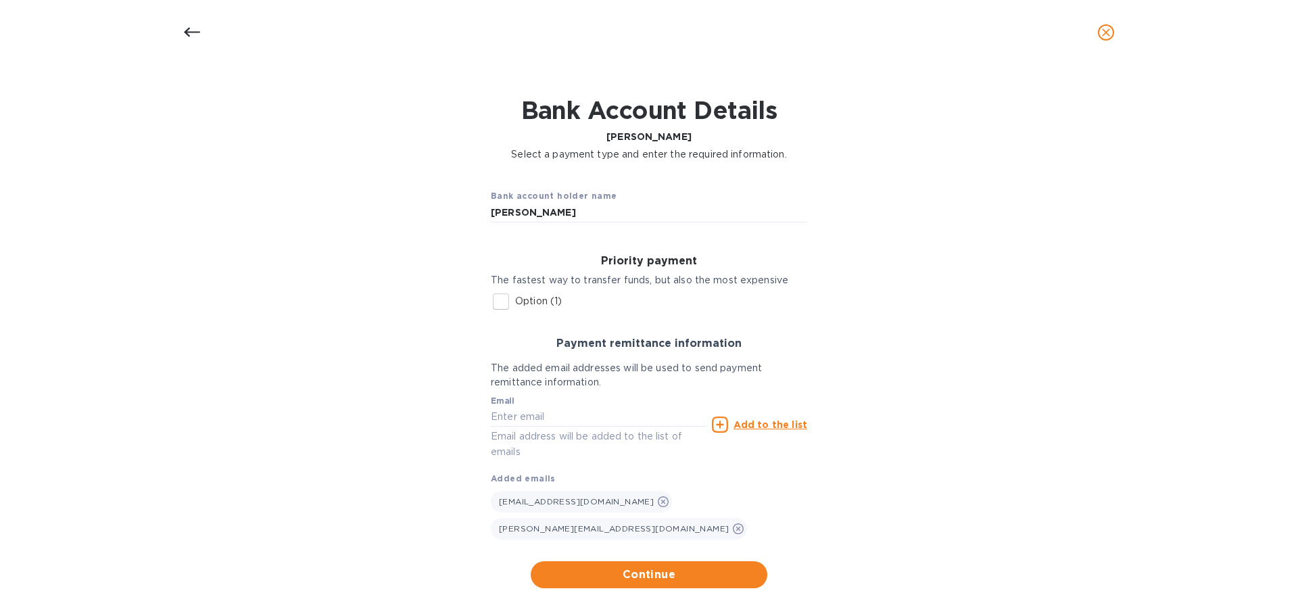
scroll to position [29, 0]
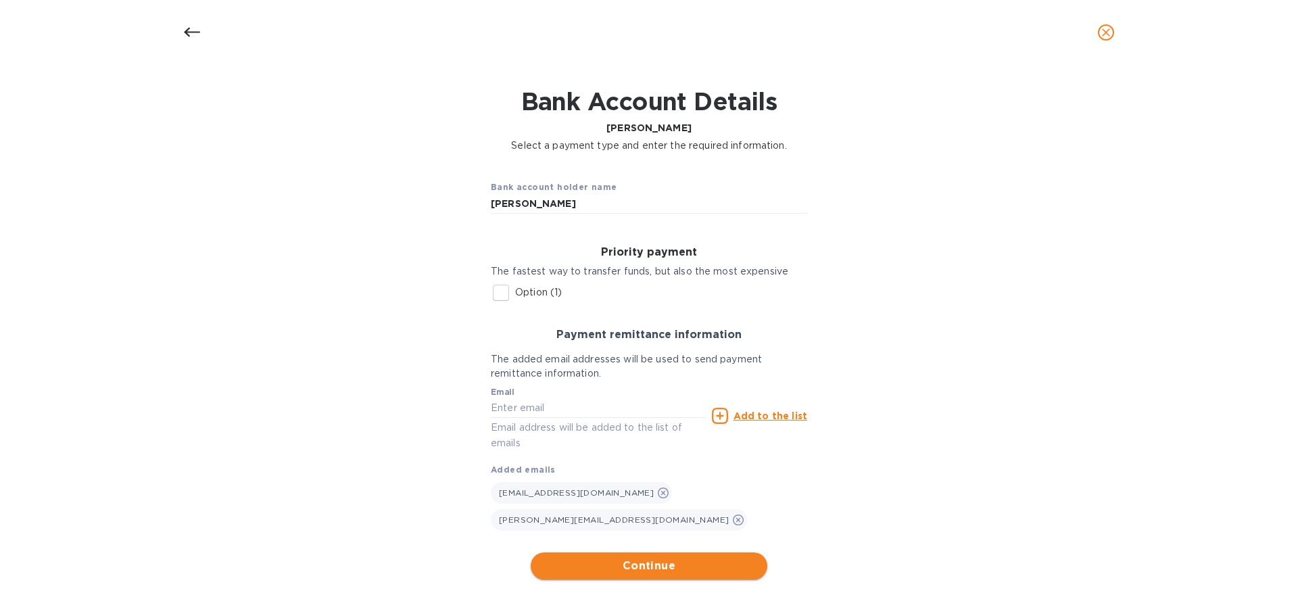
click at [656, 562] on span "Continue" at bounding box center [649, 566] width 215 height 16
click at [500, 304] on input "Option (1)" at bounding box center [501, 293] width 28 height 28
checkbox input "true"
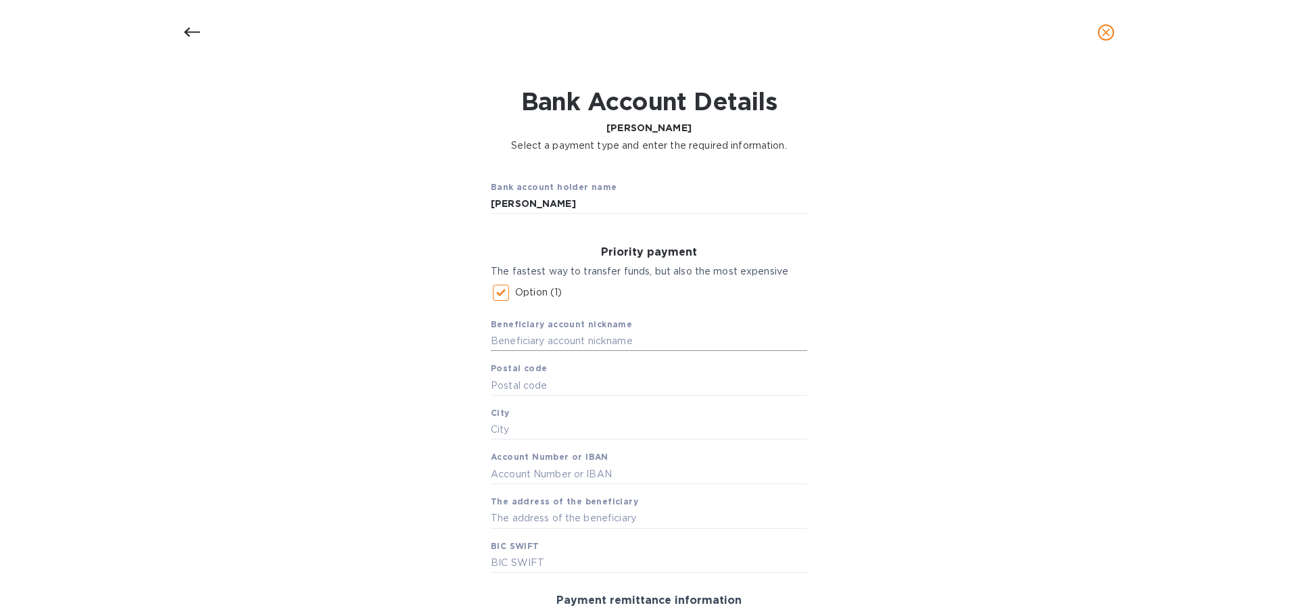
click at [548, 352] on input "text" at bounding box center [649, 341] width 316 height 20
type input "[PERSON_NAME] US $"
click at [546, 394] on input "text" at bounding box center [649, 385] width 316 height 20
click at [664, 396] on input "text" at bounding box center [649, 385] width 316 height 20
type input "66023"
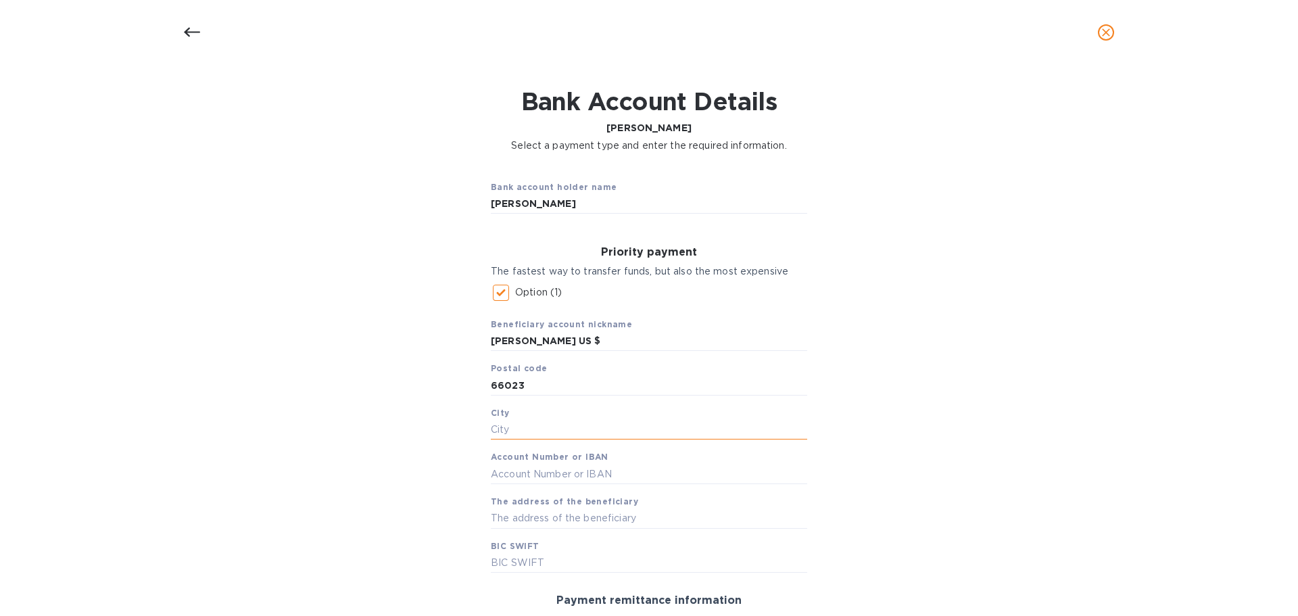
click at [573, 440] on input "text" at bounding box center [649, 430] width 316 height 20
click at [523, 440] on input "text" at bounding box center [649, 430] width 316 height 20
paste input "Francavilla Al Mare"
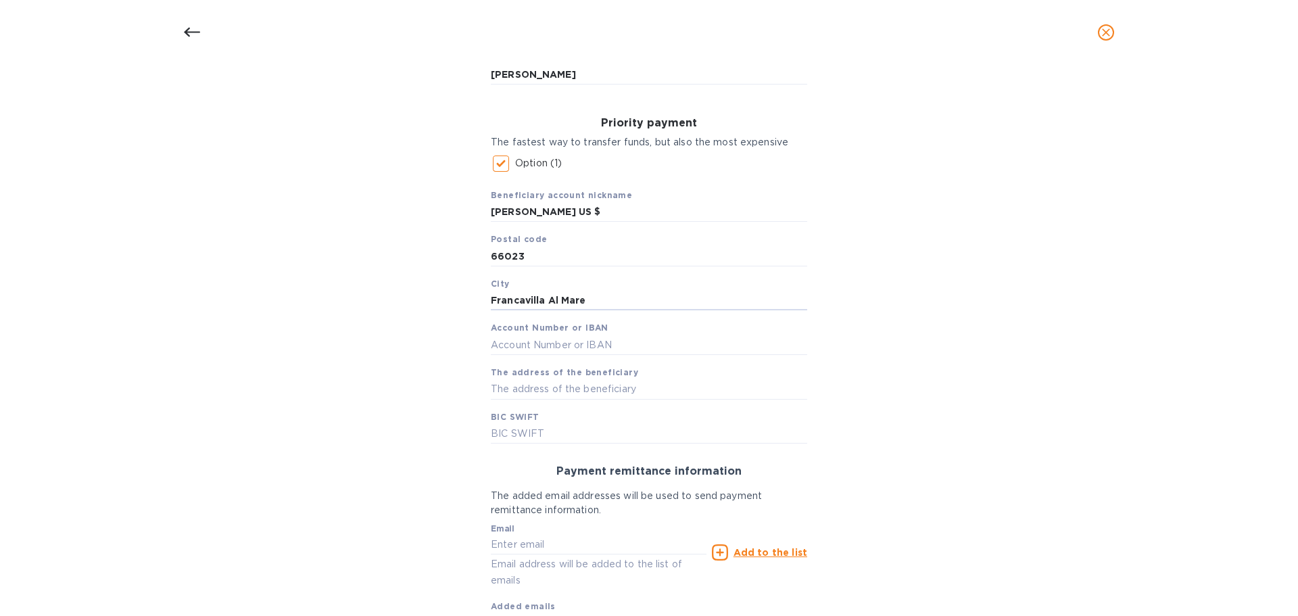
scroll to position [187, 0]
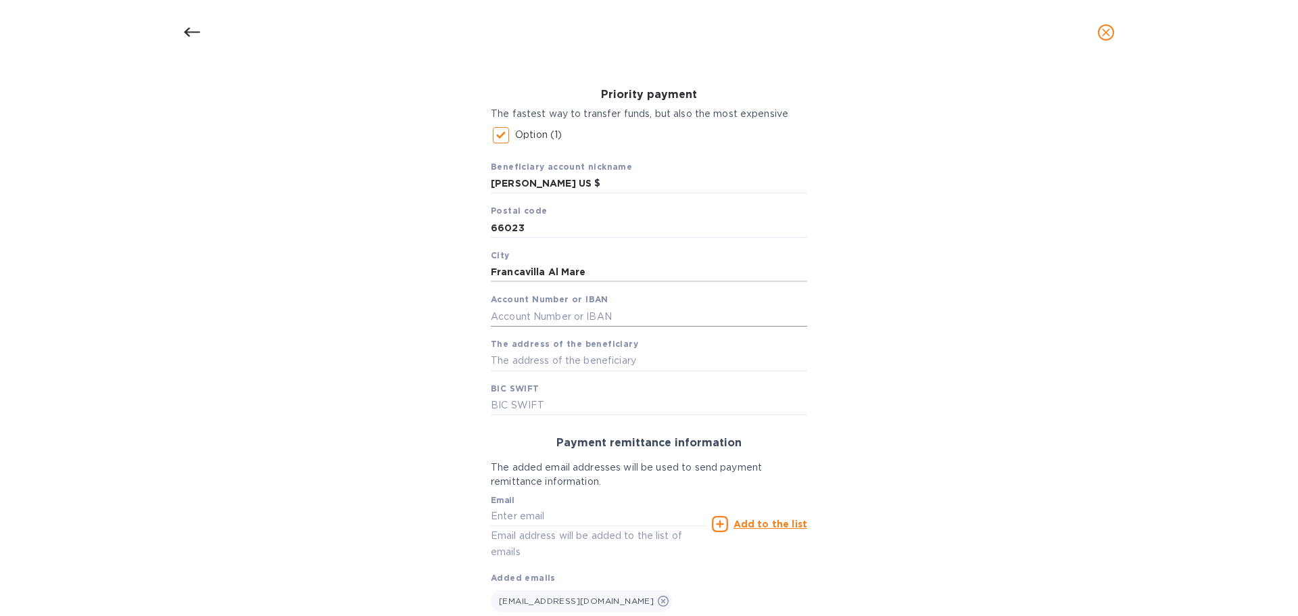
type input "Francavilla Al Mare"
click at [602, 327] on input "text" at bounding box center [649, 316] width 316 height 20
click at [552, 371] on input "text" at bounding box center [649, 361] width 316 height 20
paste input "IT 65 D 02008 77691 000400671791"
click at [501, 371] on input "IT 65 D 02008 77691 000400671791" at bounding box center [649, 361] width 316 height 20
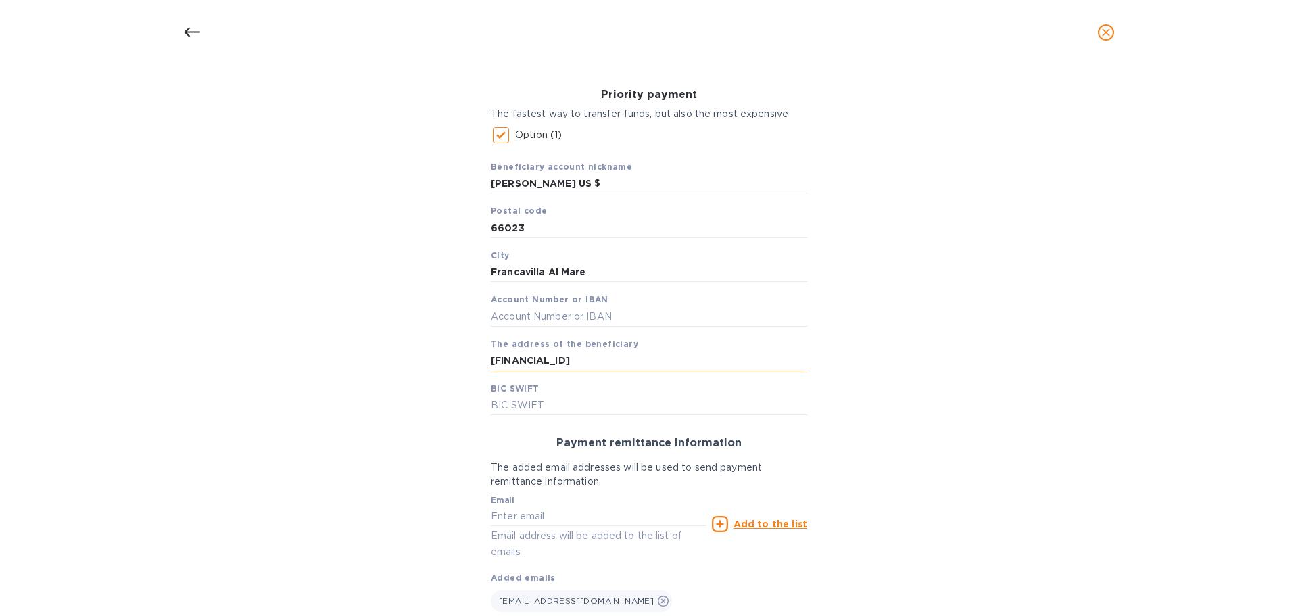
click at [516, 371] on input "[FINANCIAL_ID]" at bounding box center [649, 361] width 316 height 20
click at [522, 371] on input "[FINANCIAL_ID]" at bounding box center [649, 361] width 316 height 20
click at [554, 371] on input "[FINANCIAL_ID]" at bounding box center [649, 361] width 316 height 20
click at [584, 371] on input "[FINANCIAL_ID]" at bounding box center [649, 361] width 316 height 20
type input "[FINANCIAL_ID]"
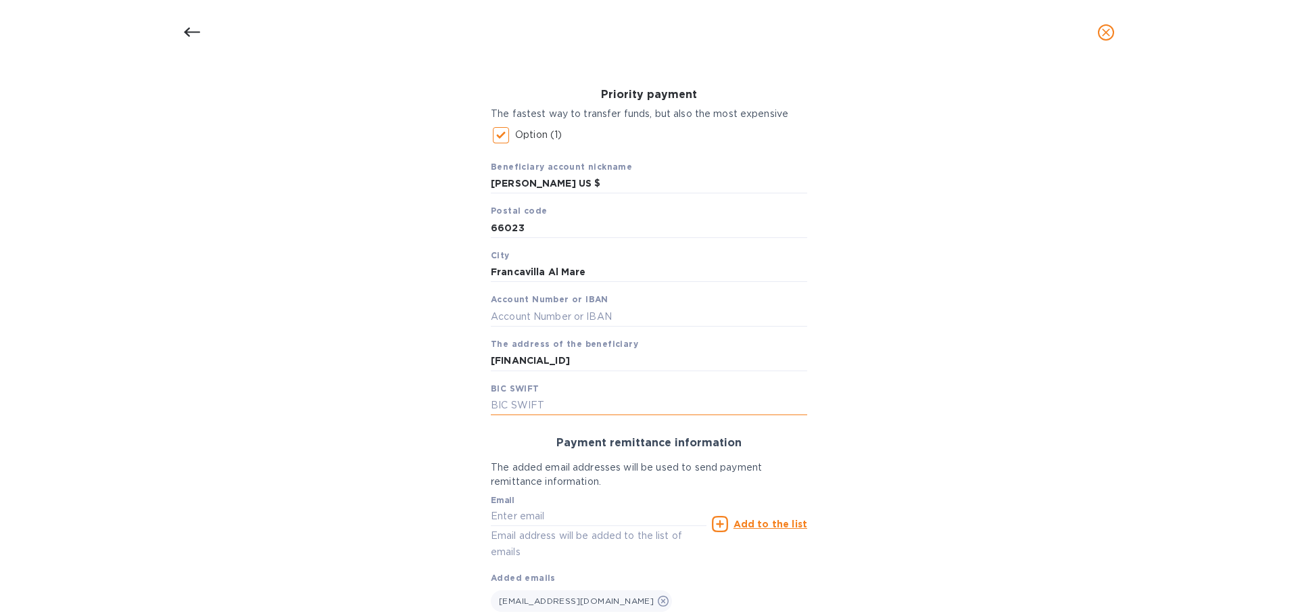
click at [530, 415] on input "text" at bounding box center [649, 405] width 316 height 20
click at [529, 415] on input "text" at bounding box center [649, 405] width 316 height 20
paste input "UNCRITM176C"
type input "UNCRITM176C"
click at [907, 419] on div "Bank account holder name [PERSON_NAME] Priority payment The fastest way to tran…" at bounding box center [649, 349] width 1263 height 692
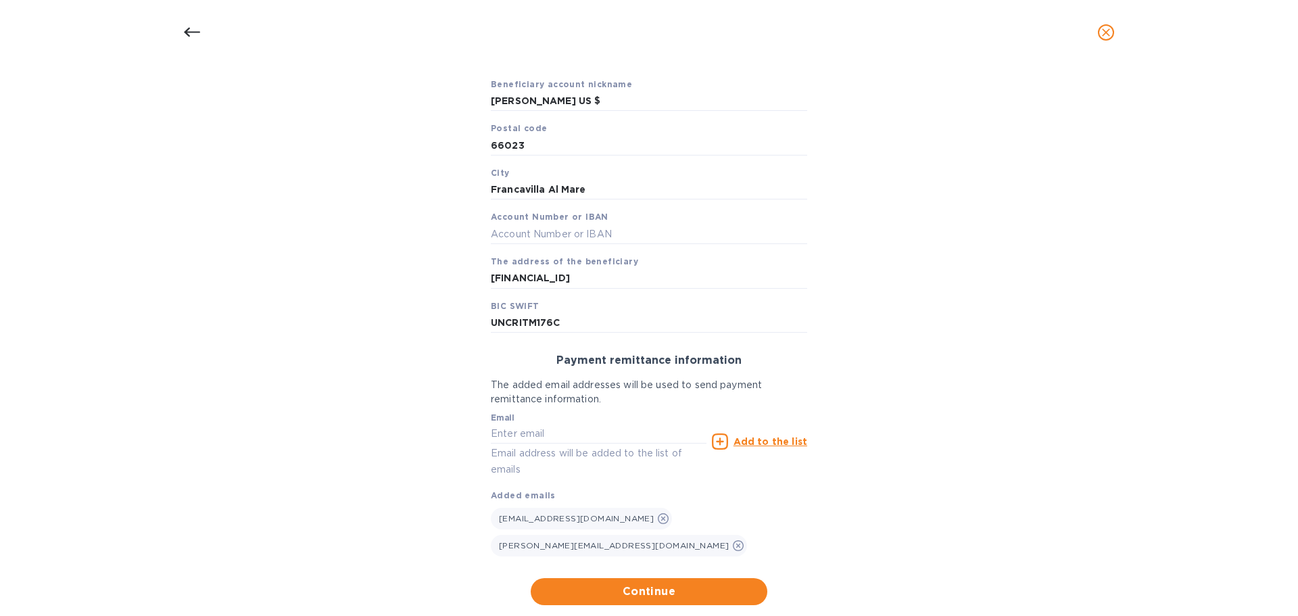
scroll to position [302, 0]
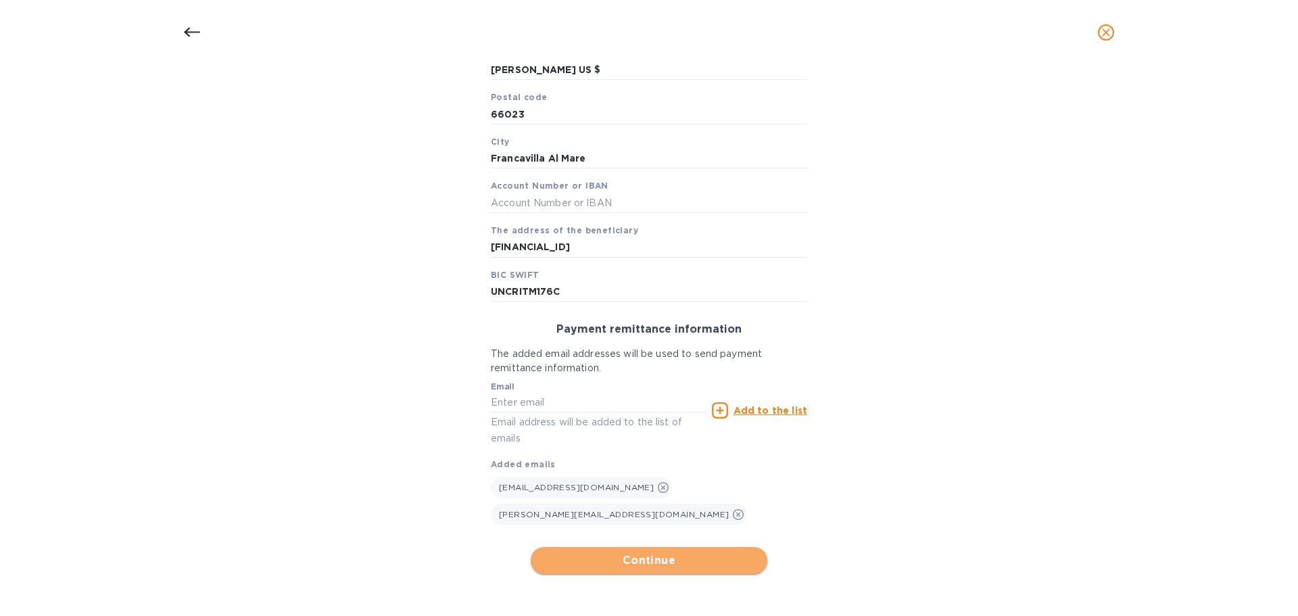
click at [665, 563] on span "Continue" at bounding box center [649, 560] width 215 height 16
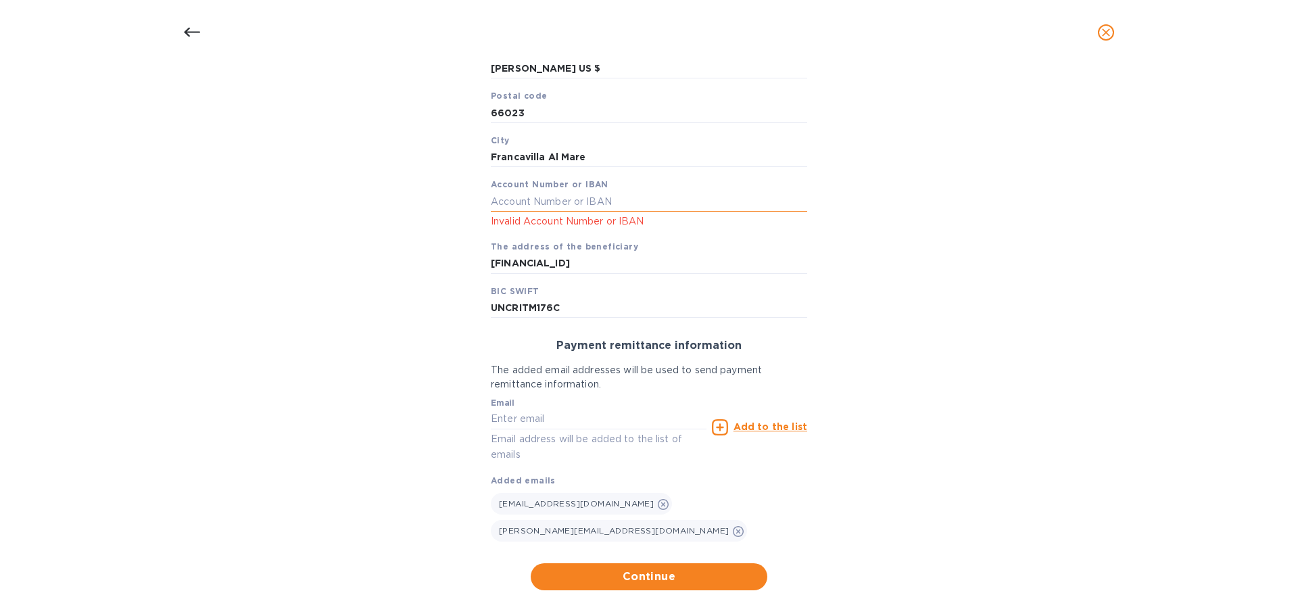
click at [569, 212] on input "text" at bounding box center [649, 201] width 316 height 20
drag, startPoint x: 673, startPoint y: 286, endPoint x: 464, endPoint y: 293, distance: 209.1
click at [464, 293] on div "Bank account holder name [PERSON_NAME] Priority payment The fastest way to tran…" at bounding box center [649, 243] width 1263 height 710
click at [538, 212] on input "text" at bounding box center [649, 201] width 316 height 20
paste input "[FINANCIAL_ID]"
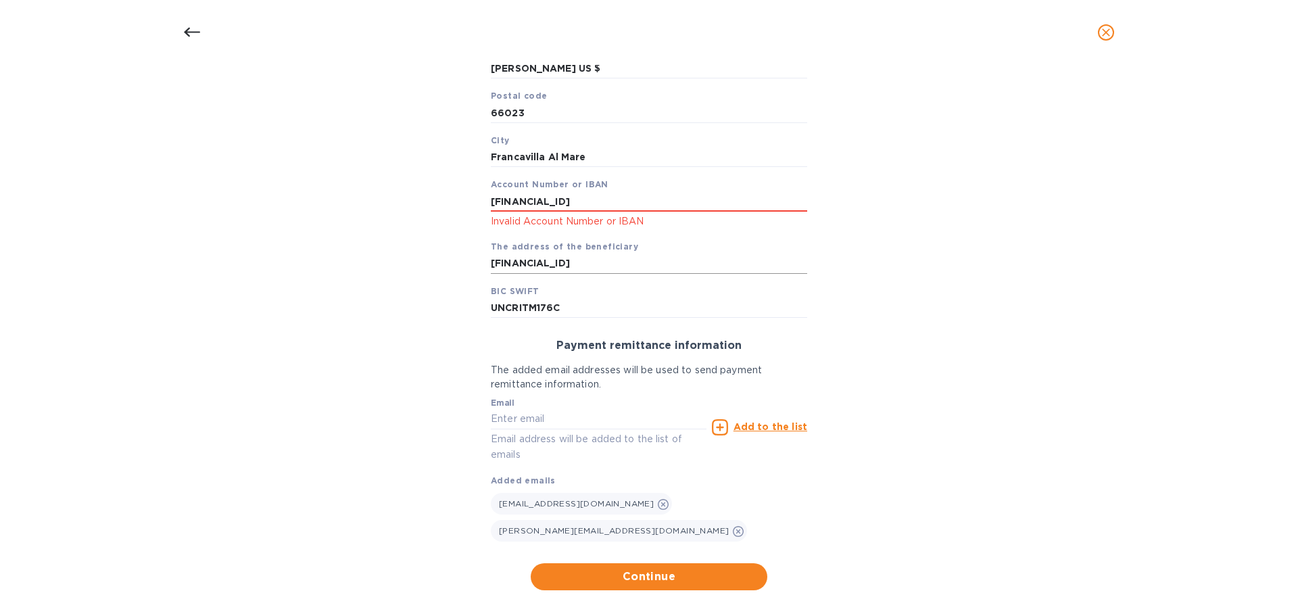
type input "[FINANCIAL_ID]"
drag, startPoint x: 669, startPoint y: 283, endPoint x: 456, endPoint y: 284, distance: 212.3
click at [456, 284] on div "Bank account holder name [PERSON_NAME] Priority payment The fastest way to tran…" at bounding box center [649, 243] width 1263 height 710
click at [531, 274] on input "text" at bounding box center [649, 264] width 316 height 20
paste input "P.zza [STREET_ADDRESS][PERSON_NAME]"
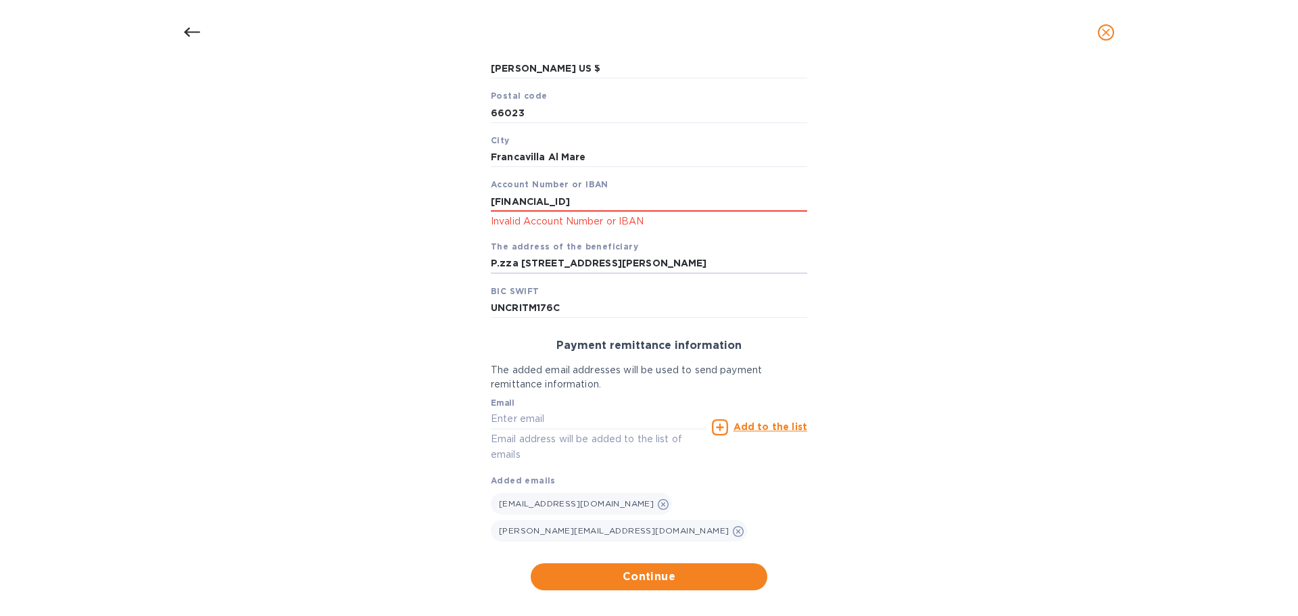
type input "P.zza [STREET_ADDRESS][PERSON_NAME]"
click at [857, 316] on div "Bank account holder name [PERSON_NAME] Priority payment The fastest way to tran…" at bounding box center [649, 243] width 1263 height 710
click at [663, 212] on input "[FINANCIAL_ID]" at bounding box center [649, 201] width 316 height 20
click at [550, 212] on input "[FINANCIAL_ID]" at bounding box center [649, 201] width 316 height 20
drag, startPoint x: 677, startPoint y: 224, endPoint x: 482, endPoint y: 225, distance: 194.7
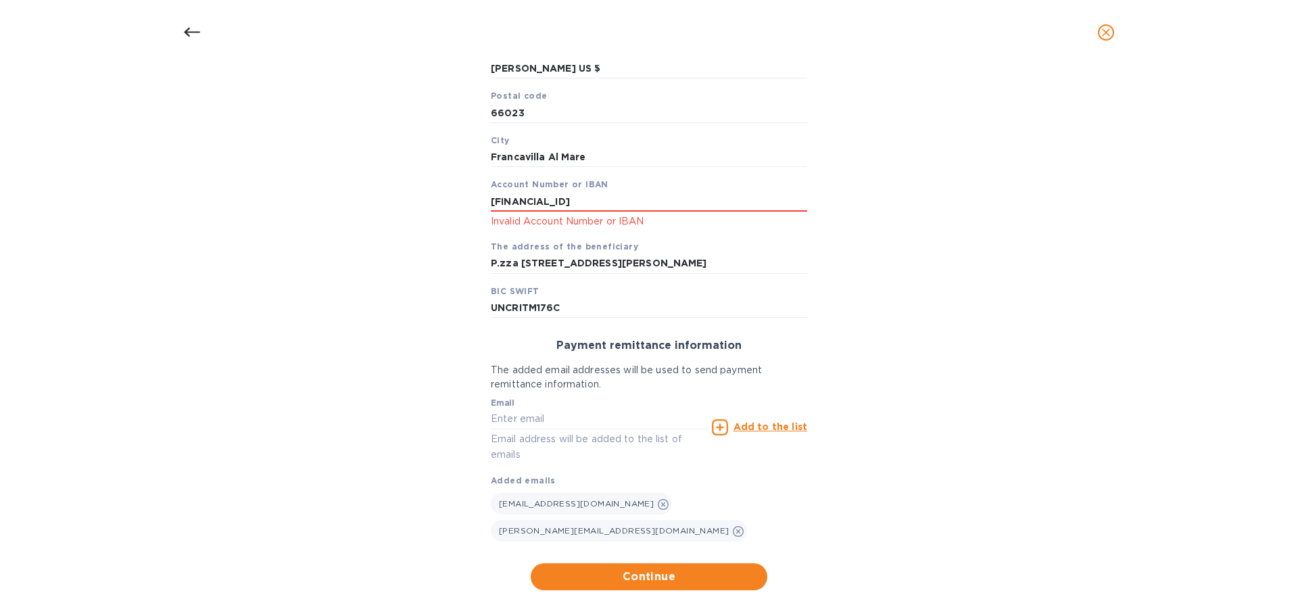
click at [482, 225] on div "Priority payment The fastest way to transfer funds, but also the most expensive…" at bounding box center [649, 146] width 338 height 366
click at [498, 212] on input "text" at bounding box center [649, 201] width 316 height 20
click at [504, 212] on input "text" at bounding box center [649, 201] width 316 height 20
click at [496, 212] on input "text" at bounding box center [649, 201] width 316 height 20
